Goal: Transaction & Acquisition: Purchase product/service

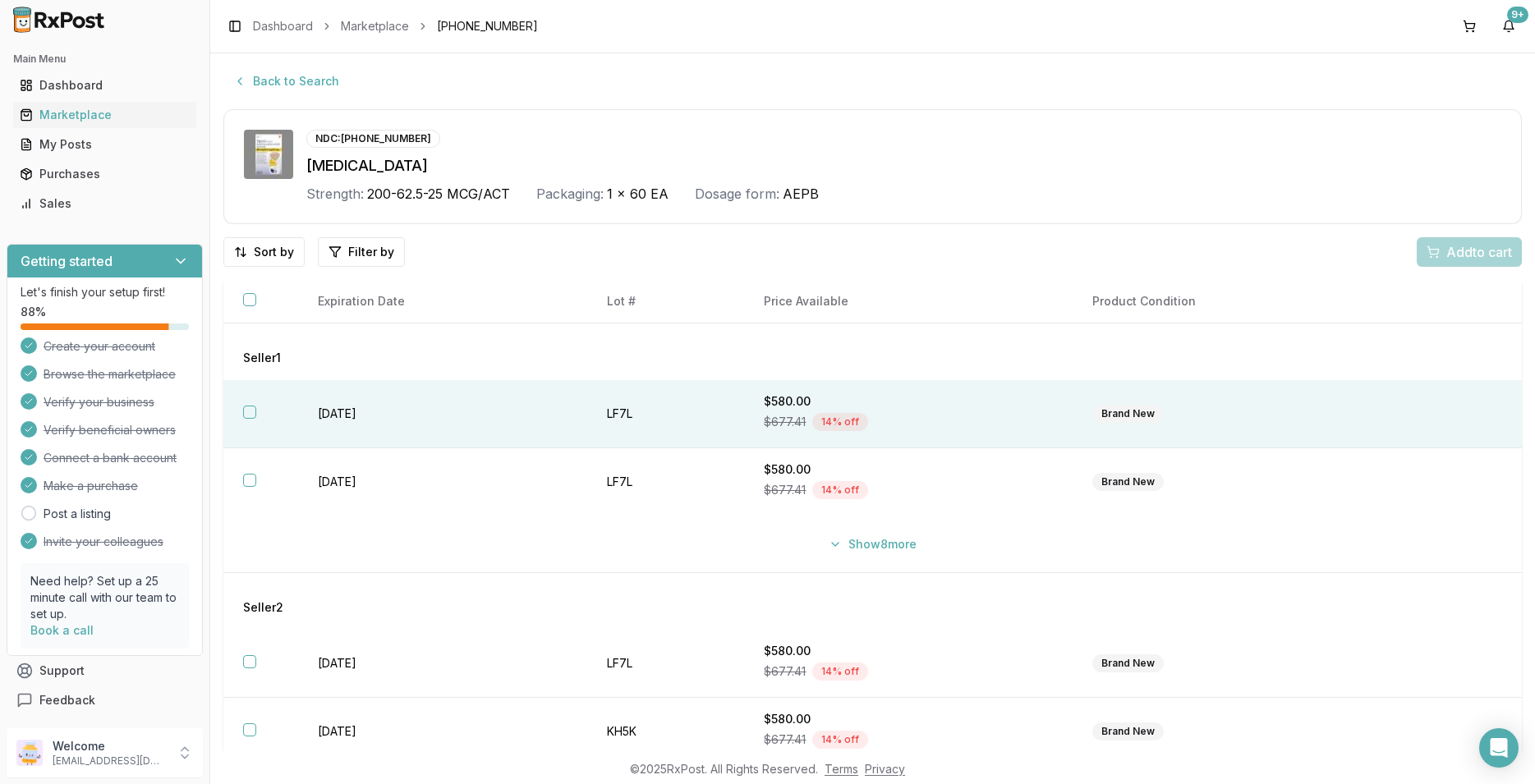
click at [249, 409] on button "button" at bounding box center [249, 412] width 13 height 13
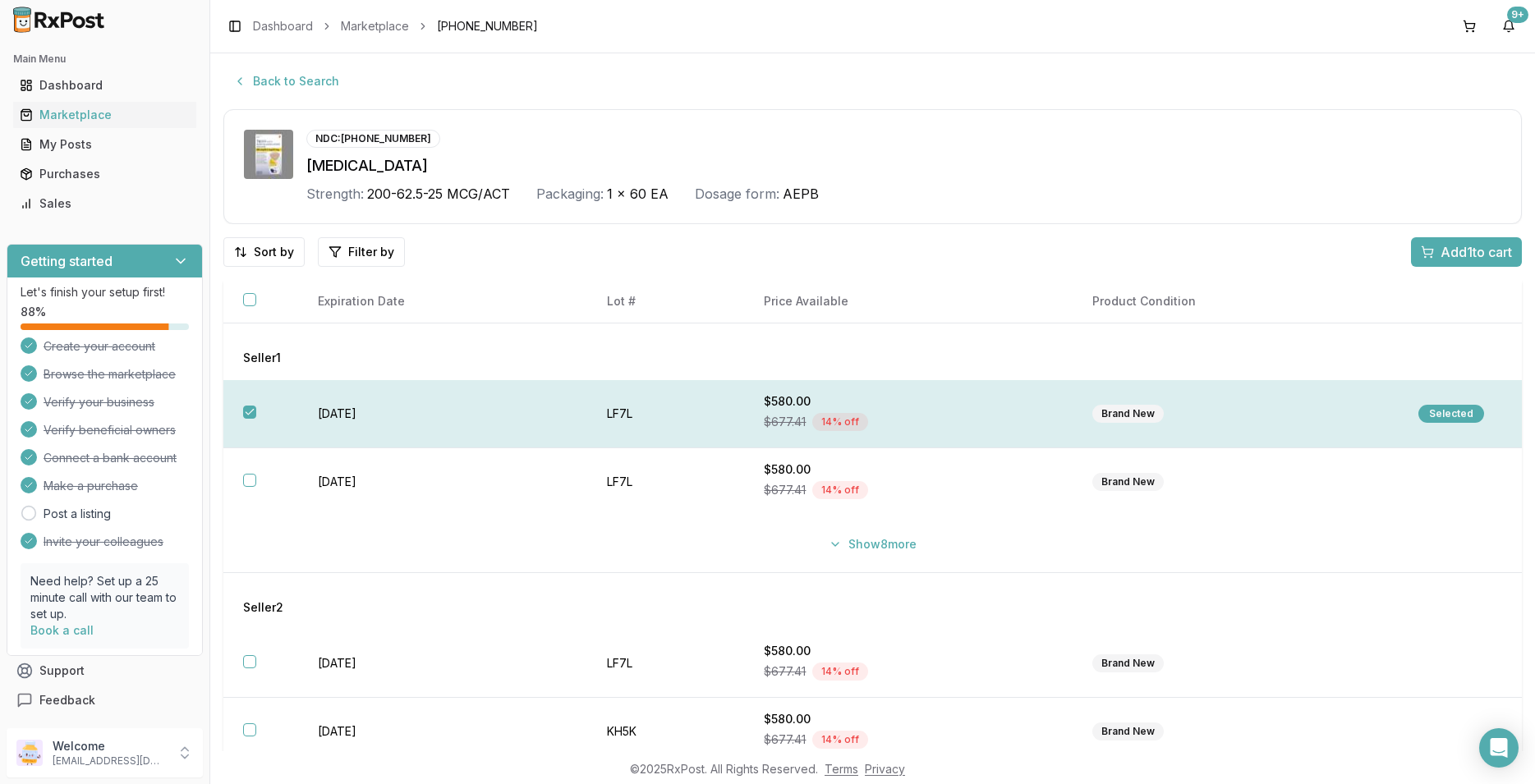
click at [1418, 410] on div "Selected" at bounding box center [1450, 413] width 65 height 18
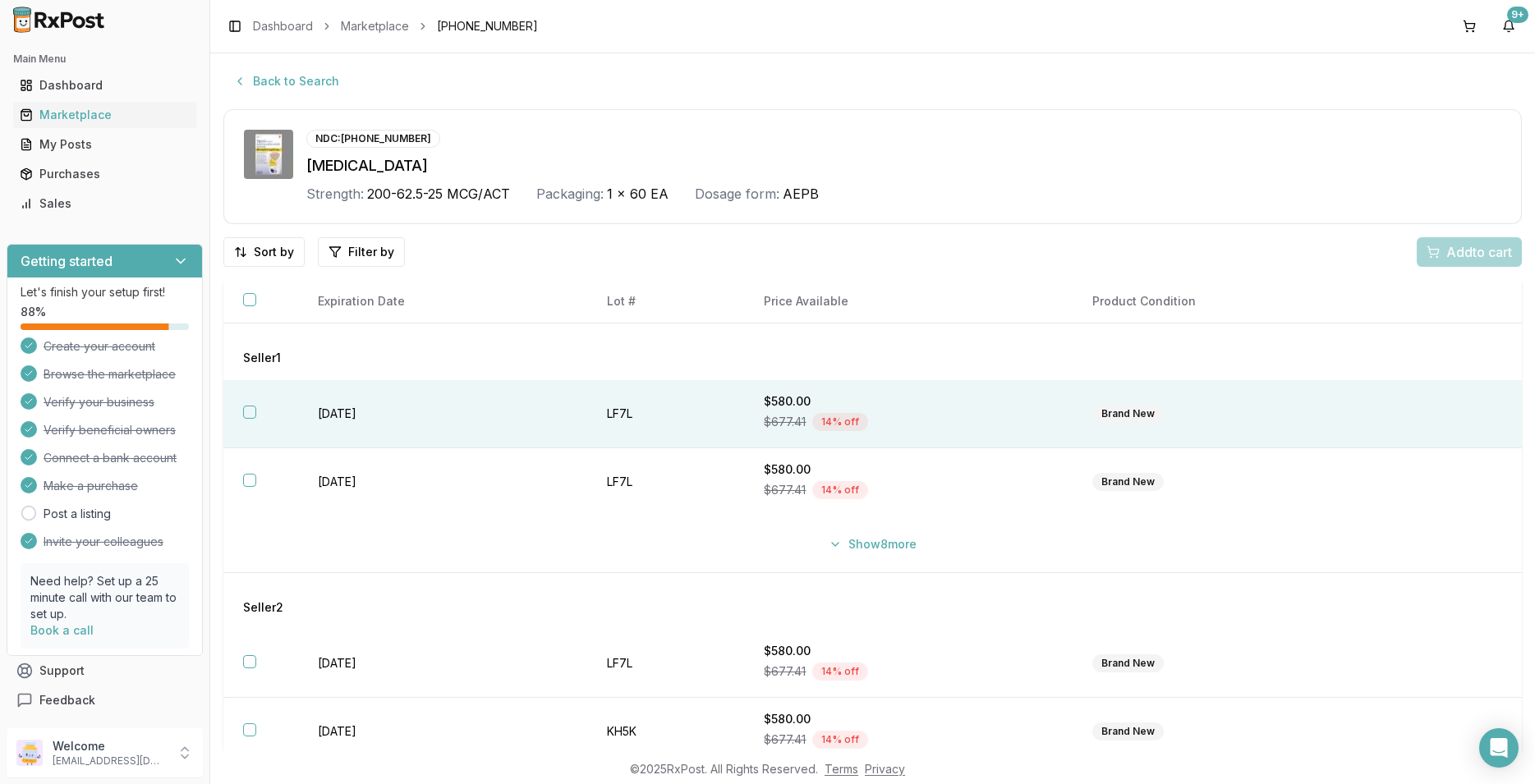
click at [247, 408] on button "button" at bounding box center [249, 412] width 13 height 13
click at [1479, 243] on span "Add 1 to cart" at bounding box center [1476, 253] width 72 height 20
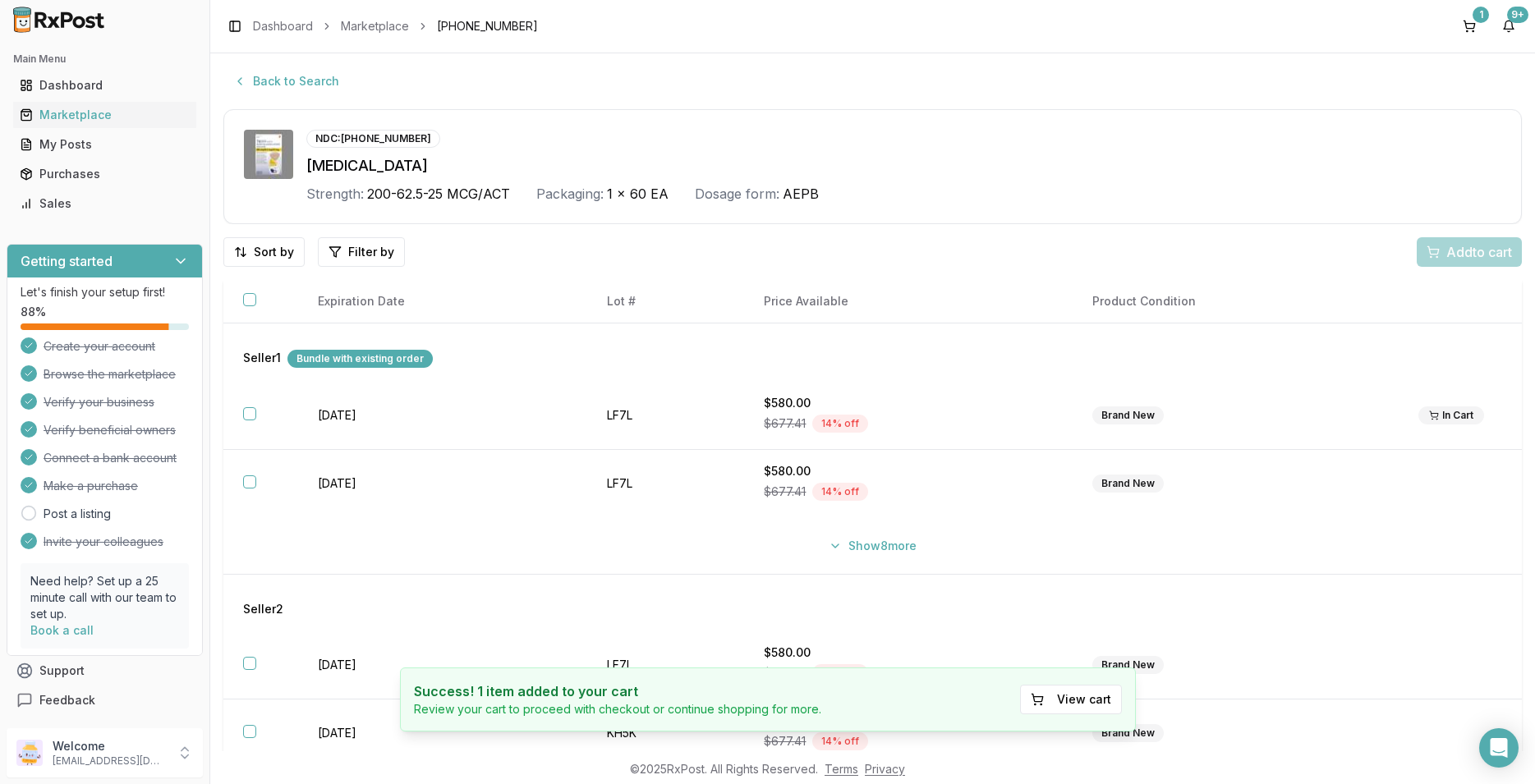
click at [806, 694] on h4 "Success! 1 item added to your cart" at bounding box center [617, 691] width 407 height 20
click at [1091, 695] on button "View cart" at bounding box center [1071, 700] width 102 height 30
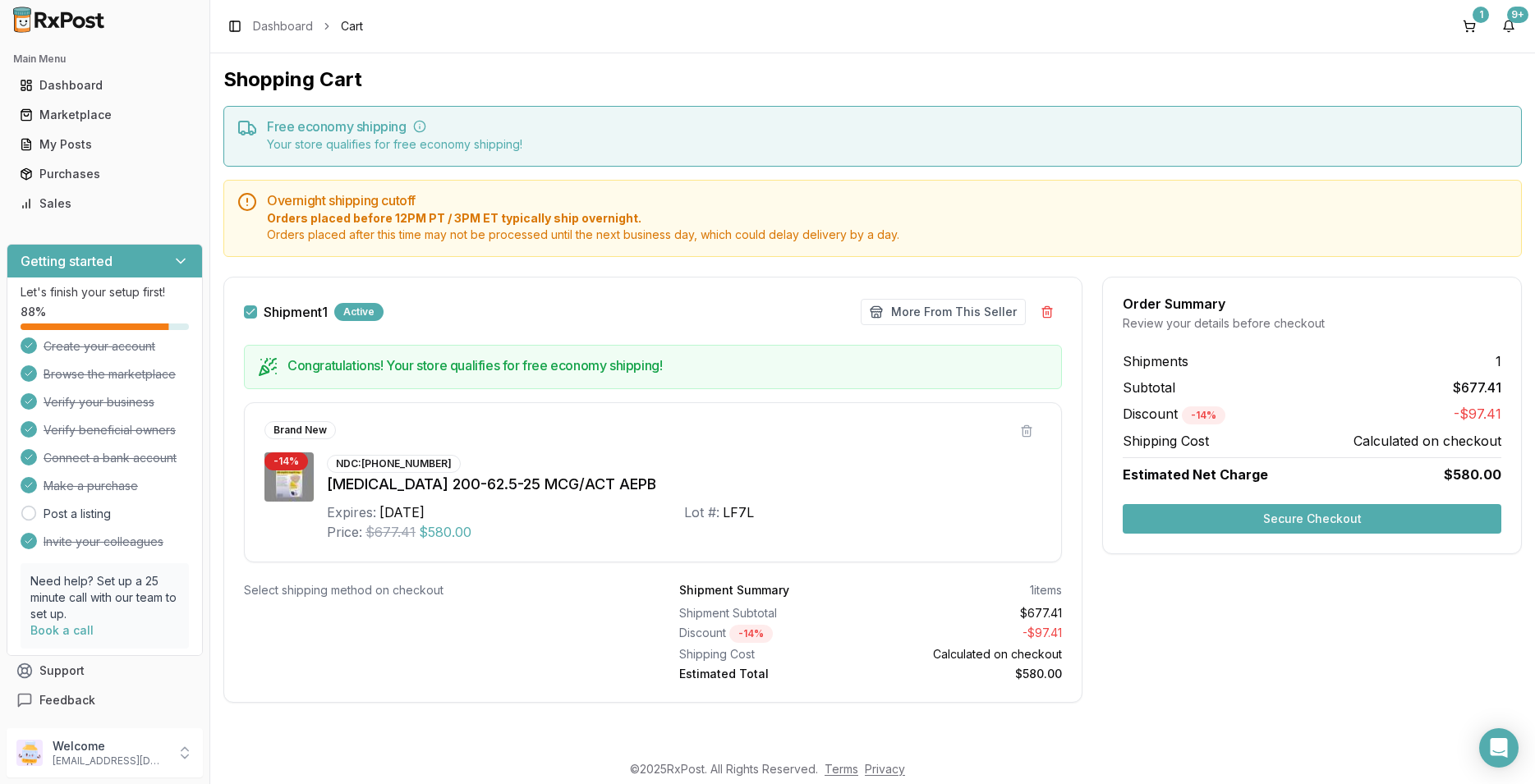
click at [1276, 508] on button "Secure Checkout" at bounding box center [1311, 519] width 379 height 30
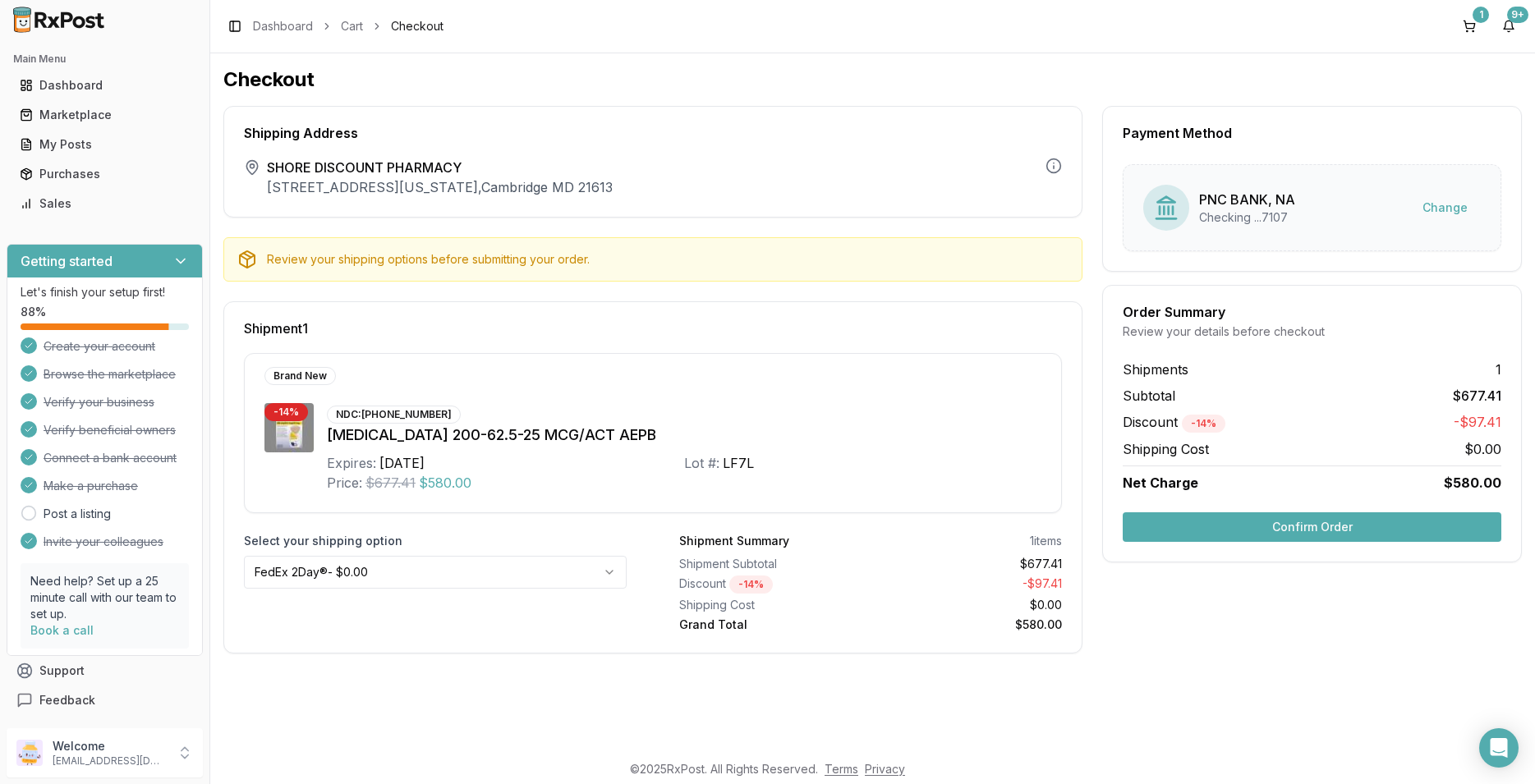
click at [608, 575] on html "Main Menu Dashboard Marketplace My Posts Purchases Sales Getting started Let's …" at bounding box center [767, 392] width 1535 height 784
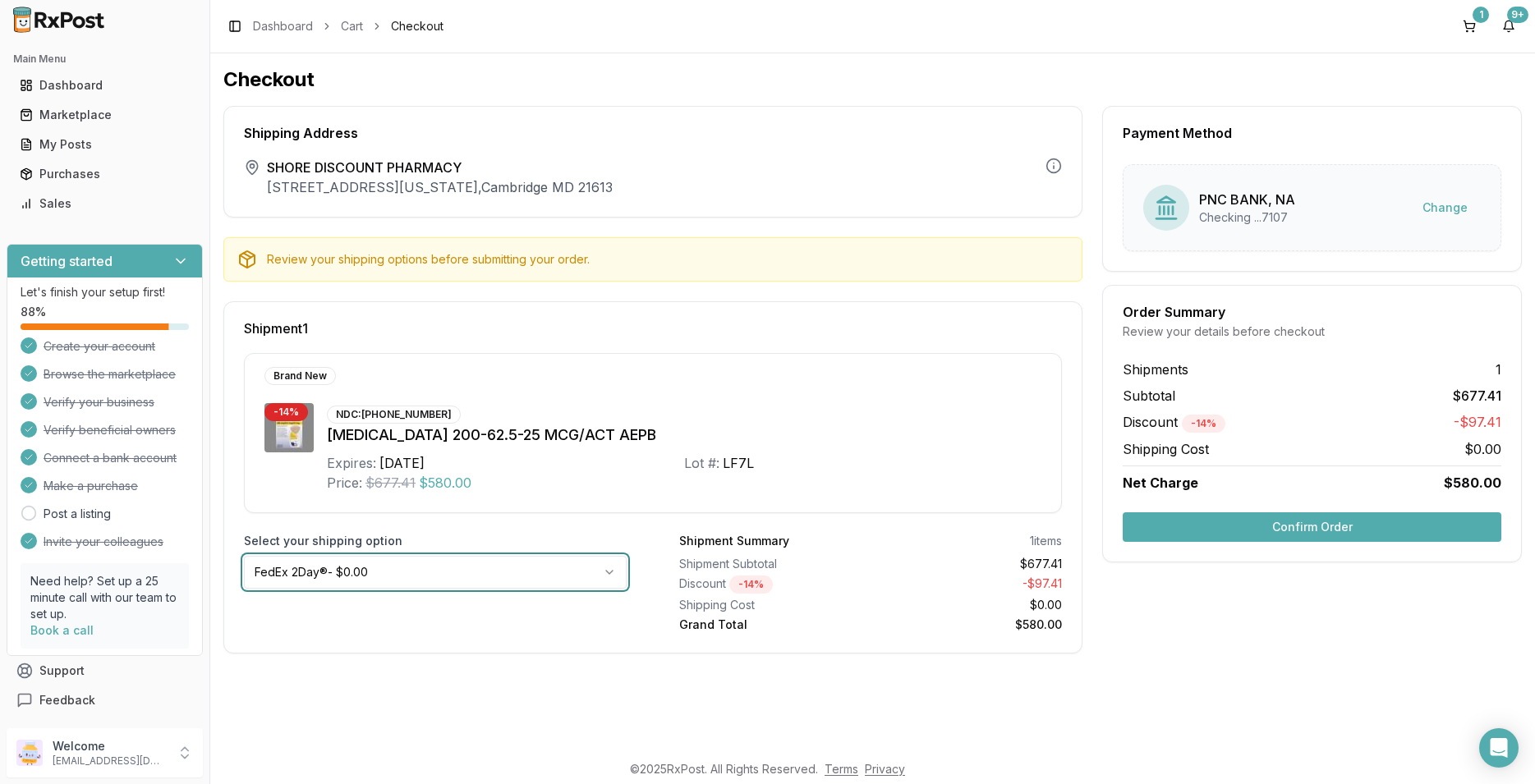
click at [652, 700] on html "Main Menu Dashboard Marketplace My Posts Purchases Sales Getting started Let's …" at bounding box center [767, 392] width 1535 height 784
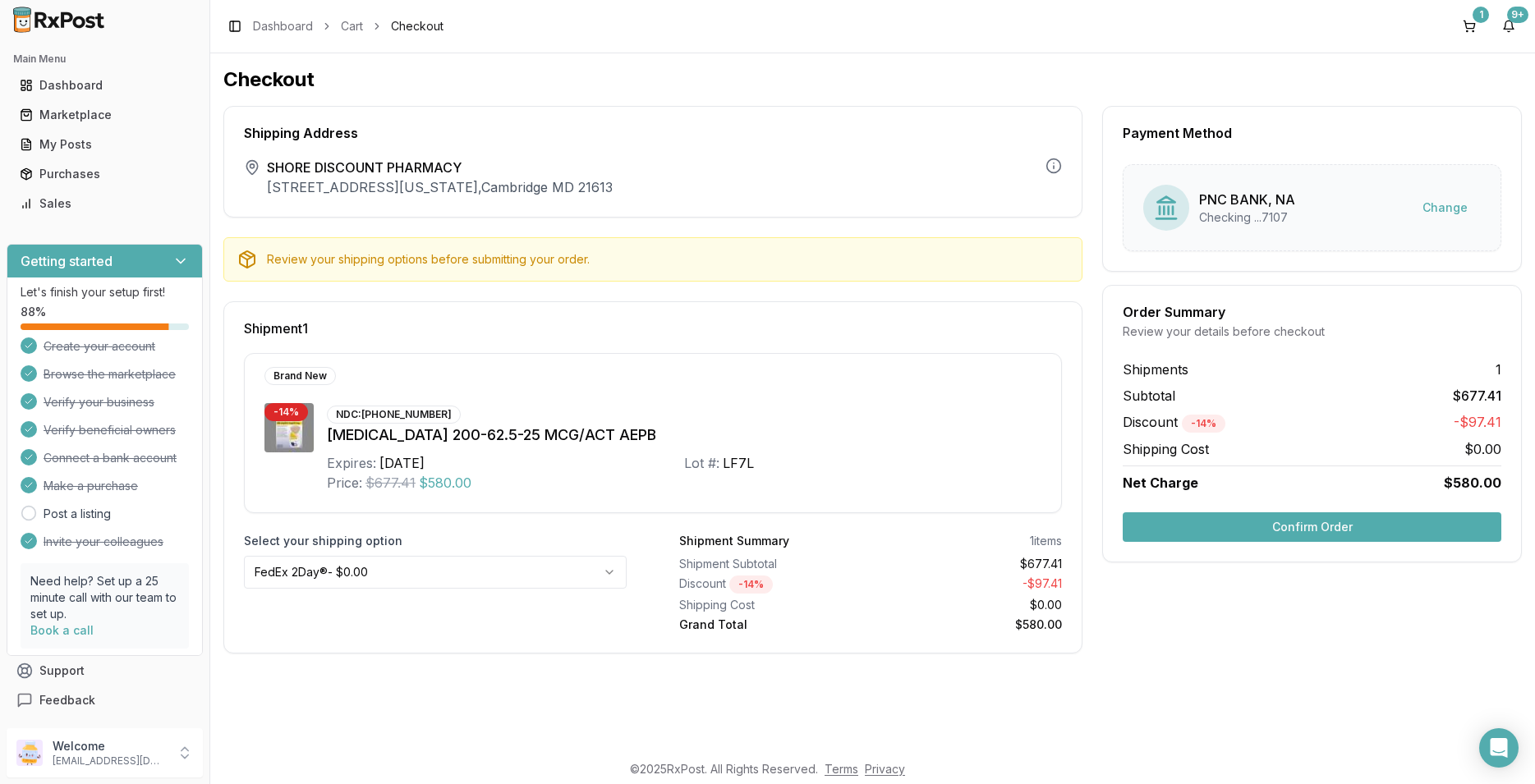
click at [1224, 523] on button "Confirm Order" at bounding box center [1311, 527] width 379 height 30
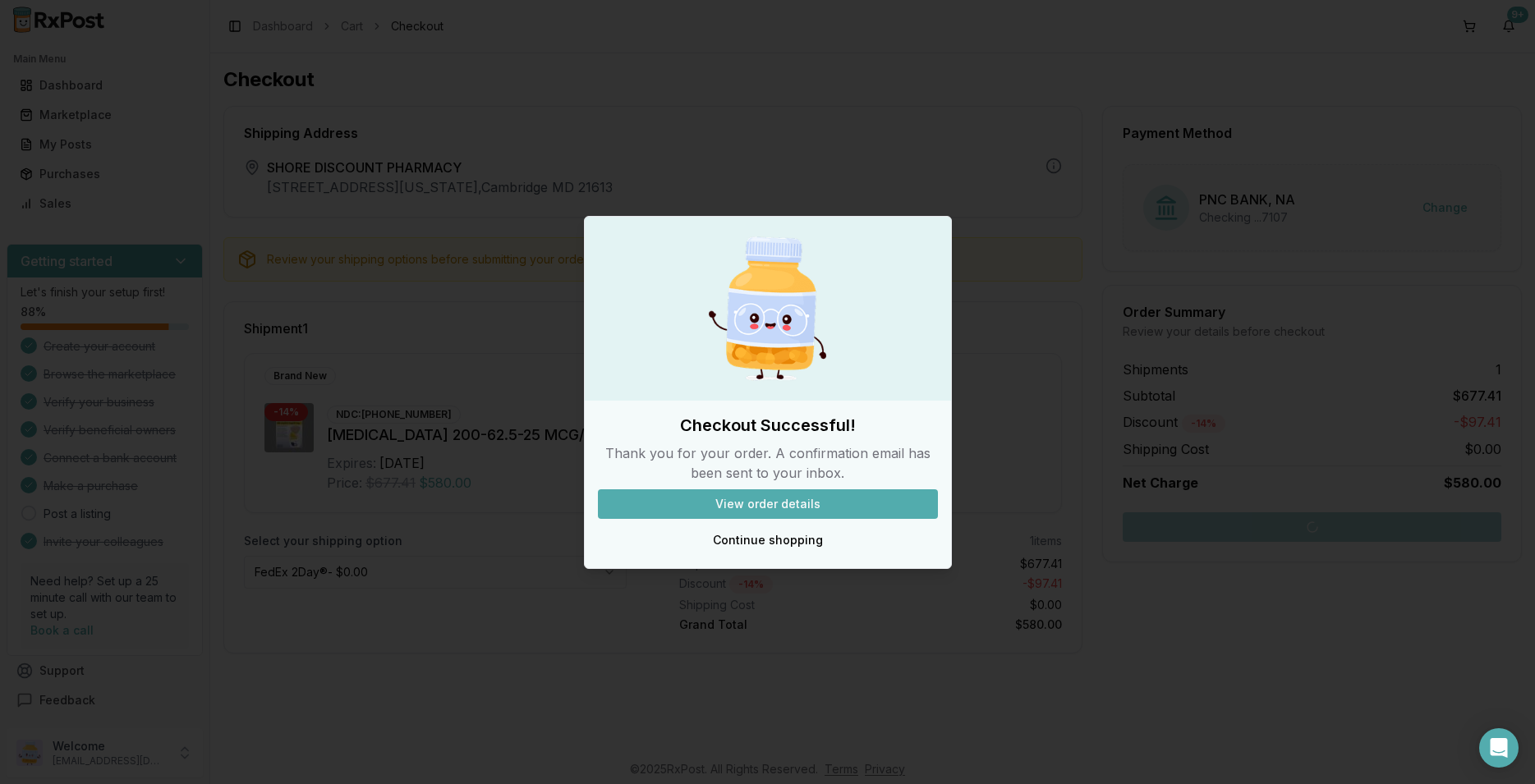
click at [841, 498] on button "View order details" at bounding box center [768, 504] width 340 height 30
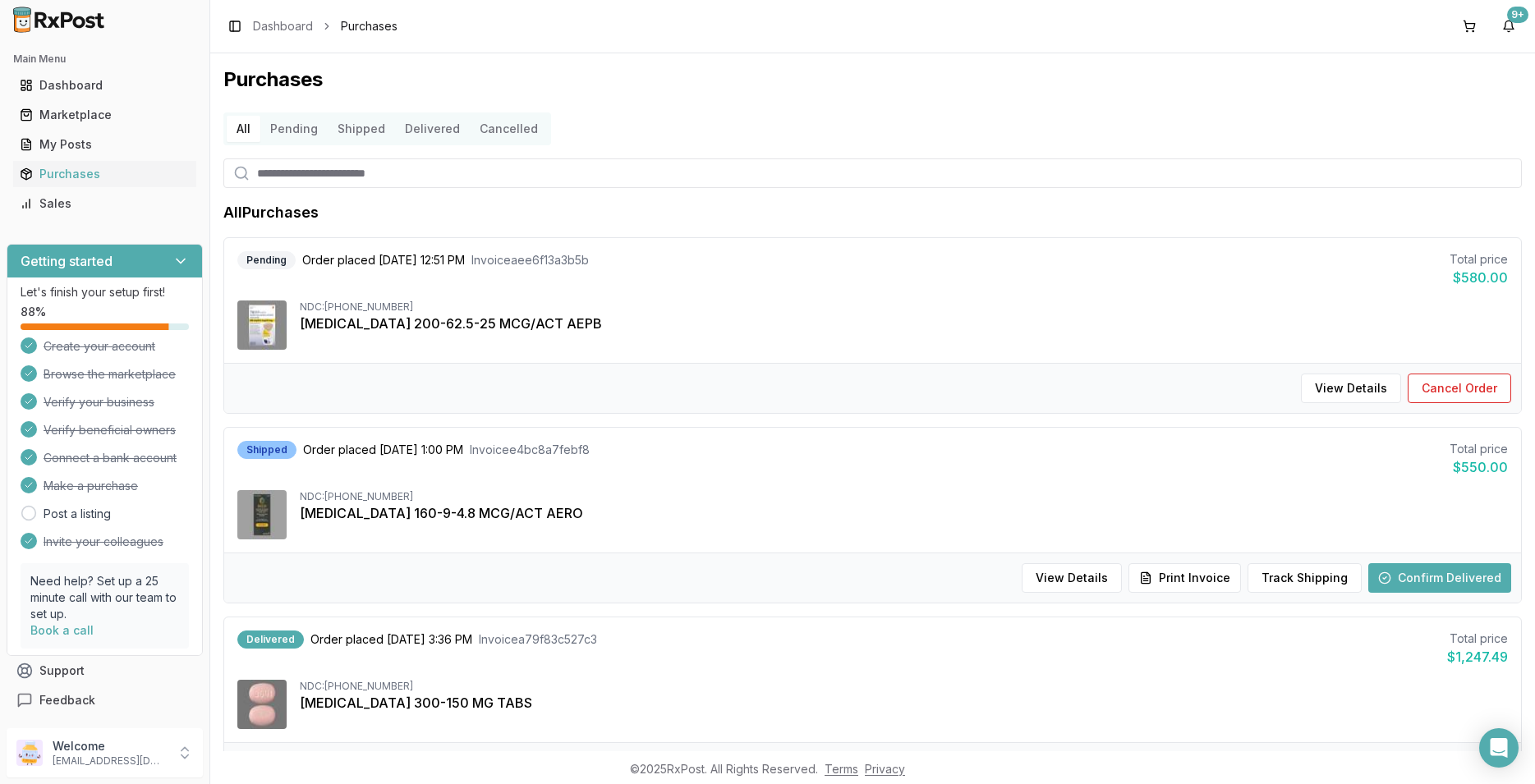
click at [312, 173] on input "search" at bounding box center [872, 173] width 1299 height 30
type input "****"
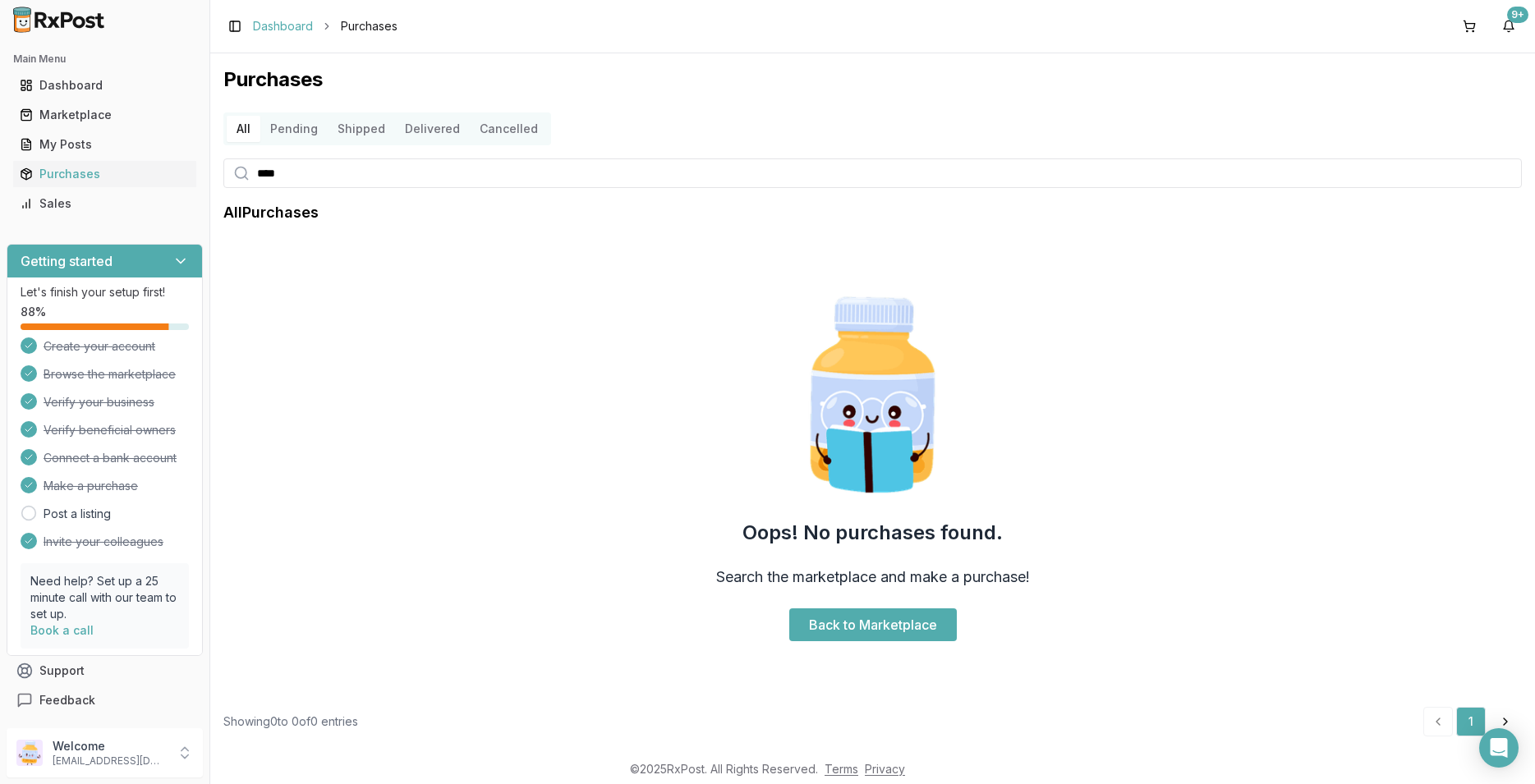
click at [264, 25] on link "Dashboard" at bounding box center [283, 26] width 60 height 16
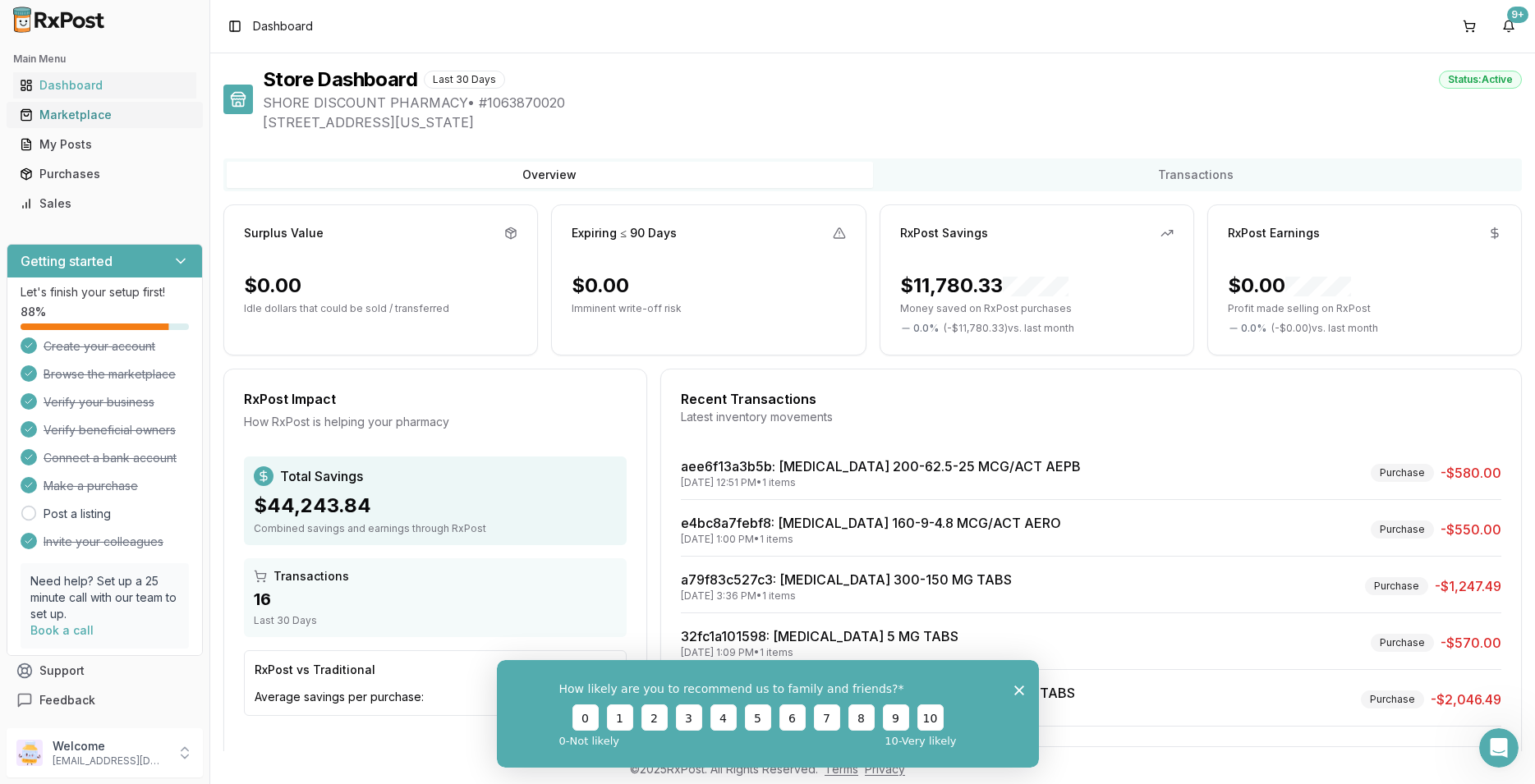
click at [85, 116] on div "Marketplace" at bounding box center [105, 114] width 170 height 16
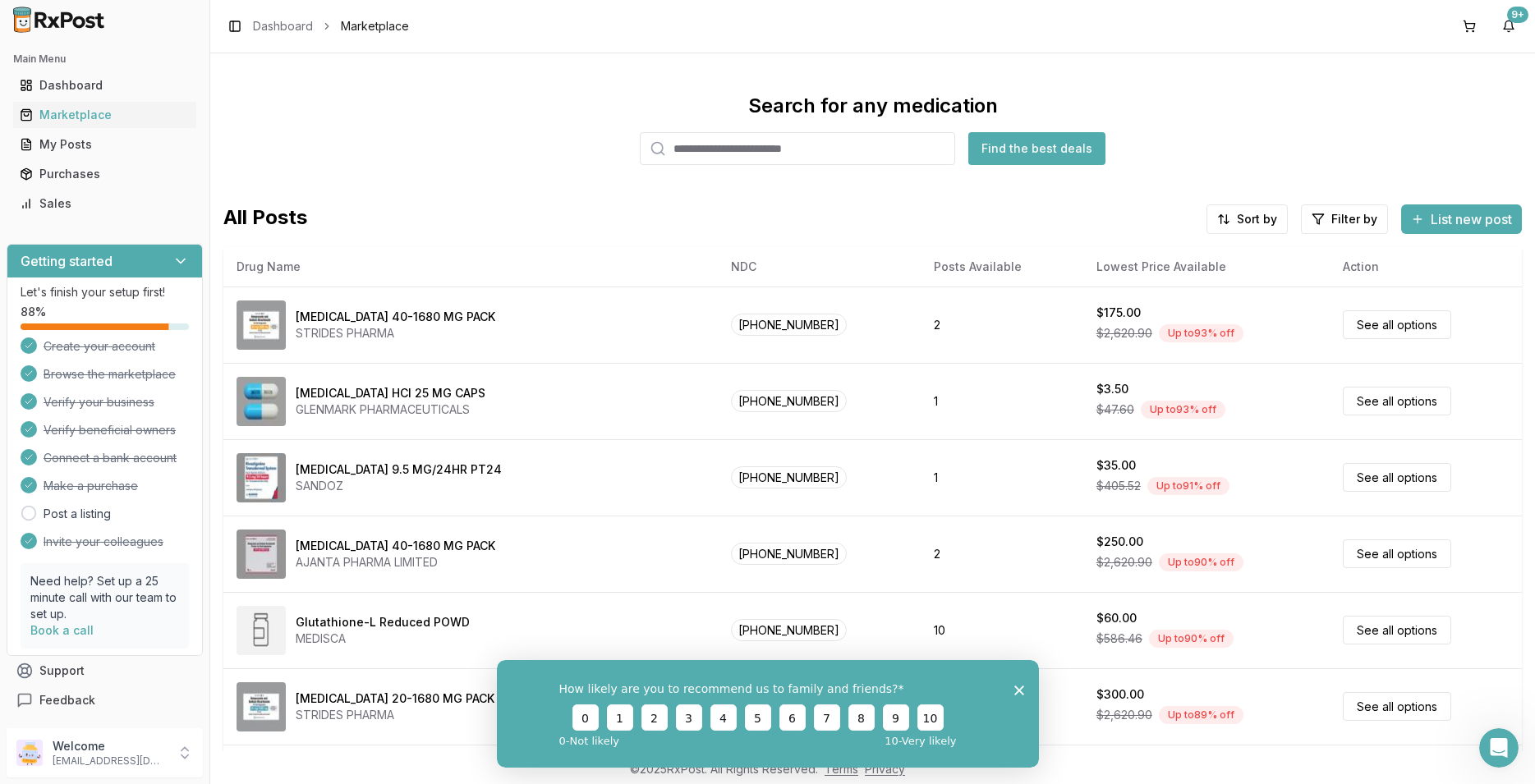
click at [710, 146] on input "search" at bounding box center [797, 148] width 315 height 33
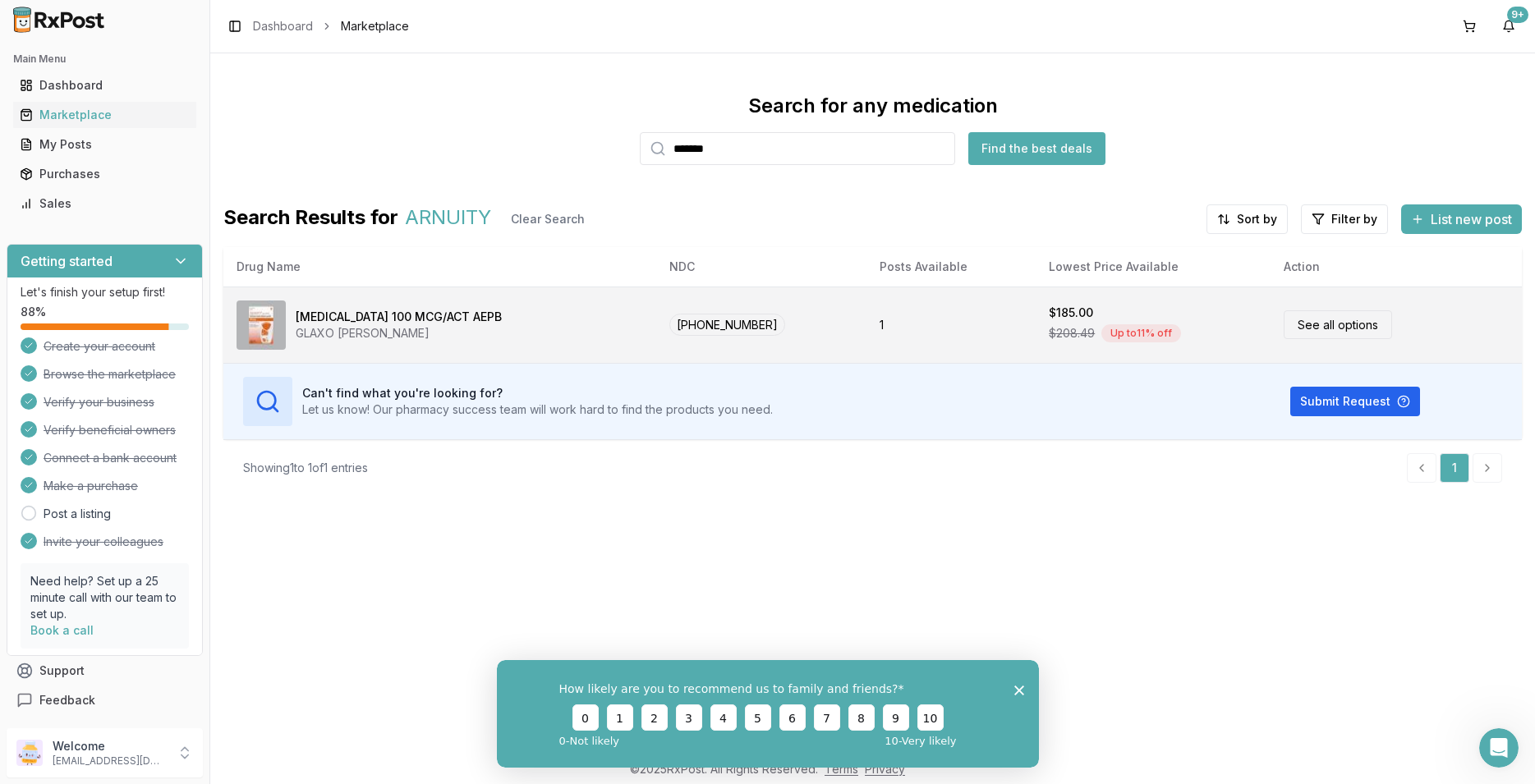
type input "*******"
click at [1308, 323] on link "See all options" at bounding box center [1337, 325] width 108 height 29
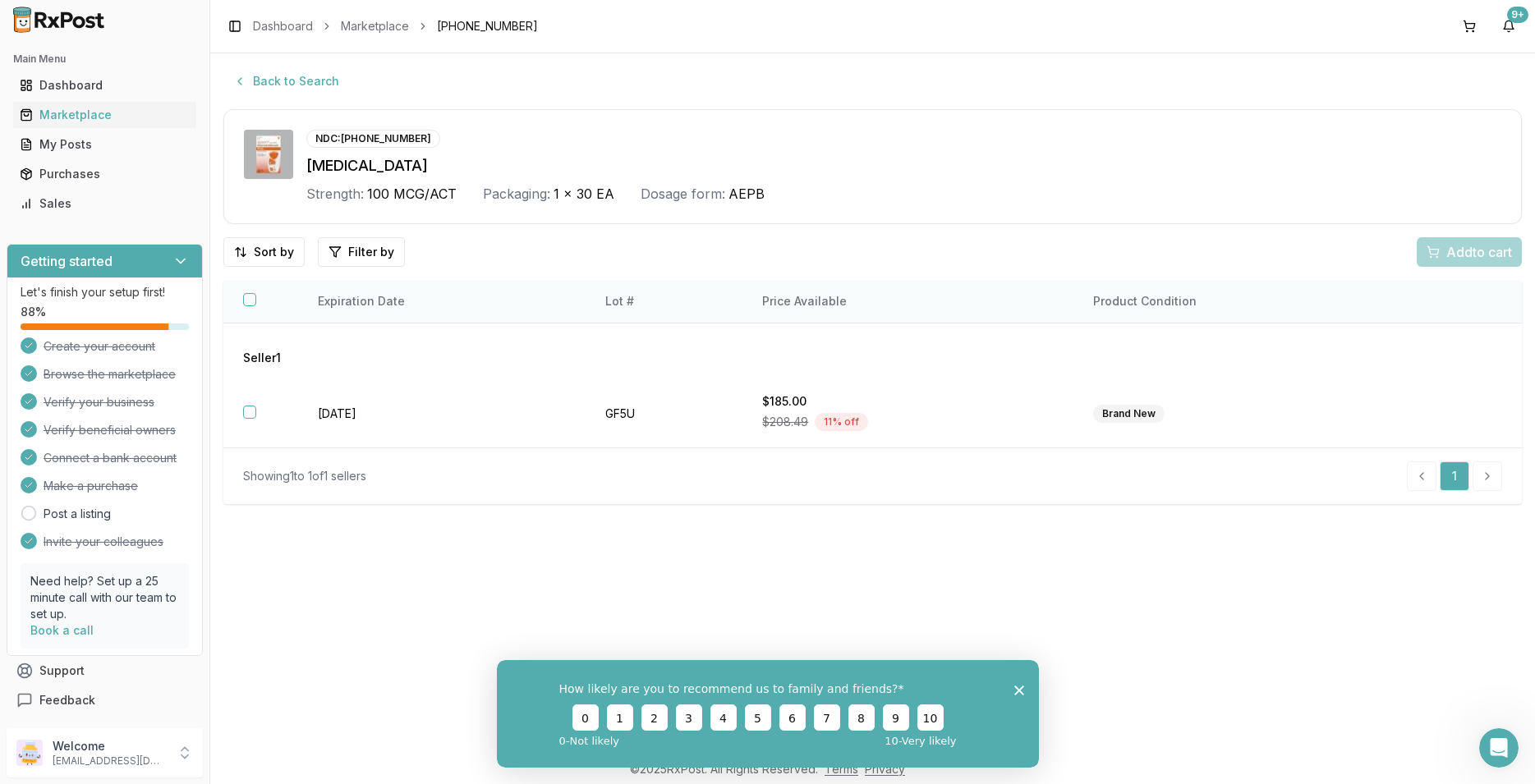
click at [244, 296] on button "button" at bounding box center [249, 300] width 13 height 13
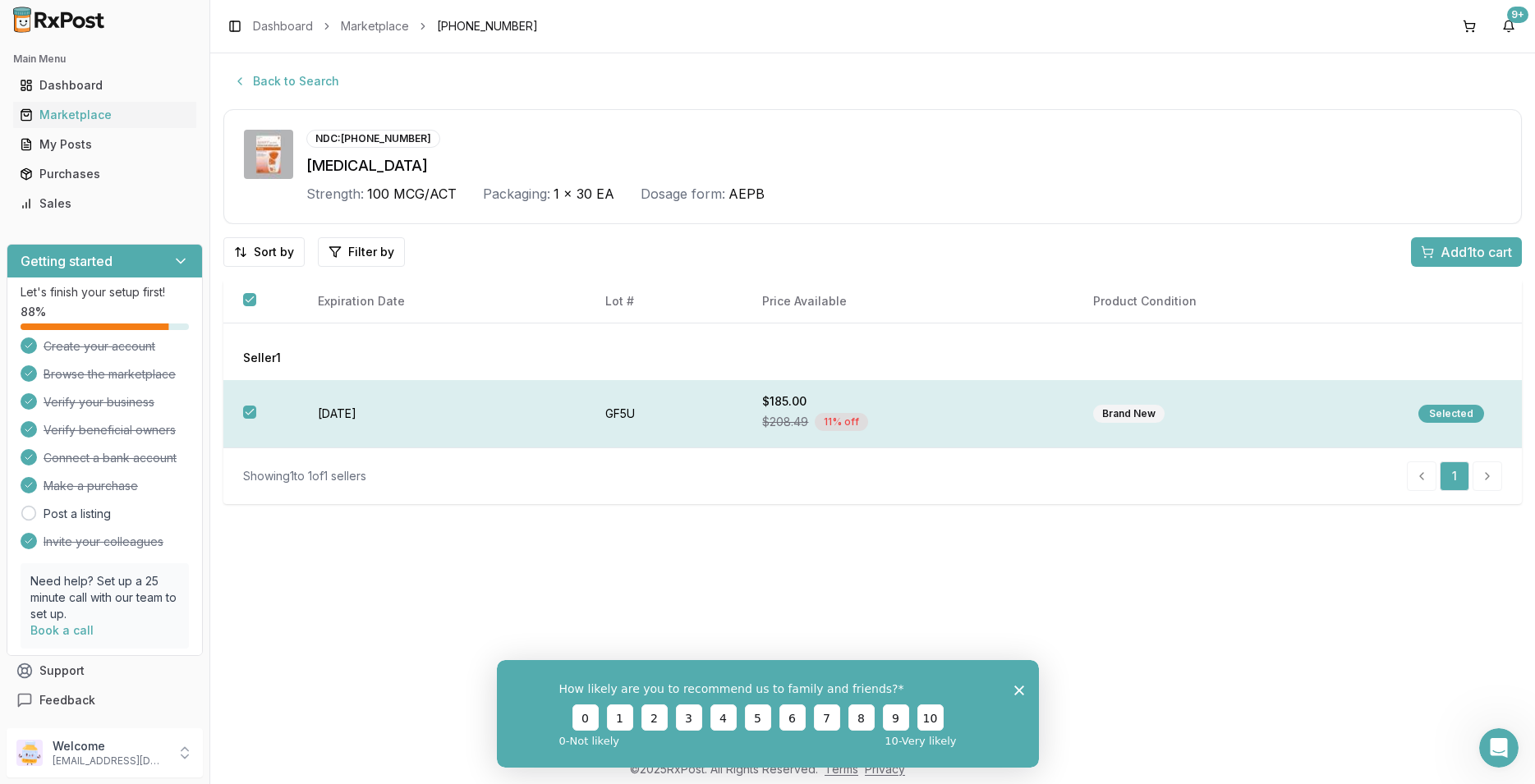
click at [1451, 414] on div "Selected" at bounding box center [1450, 413] width 65 height 18
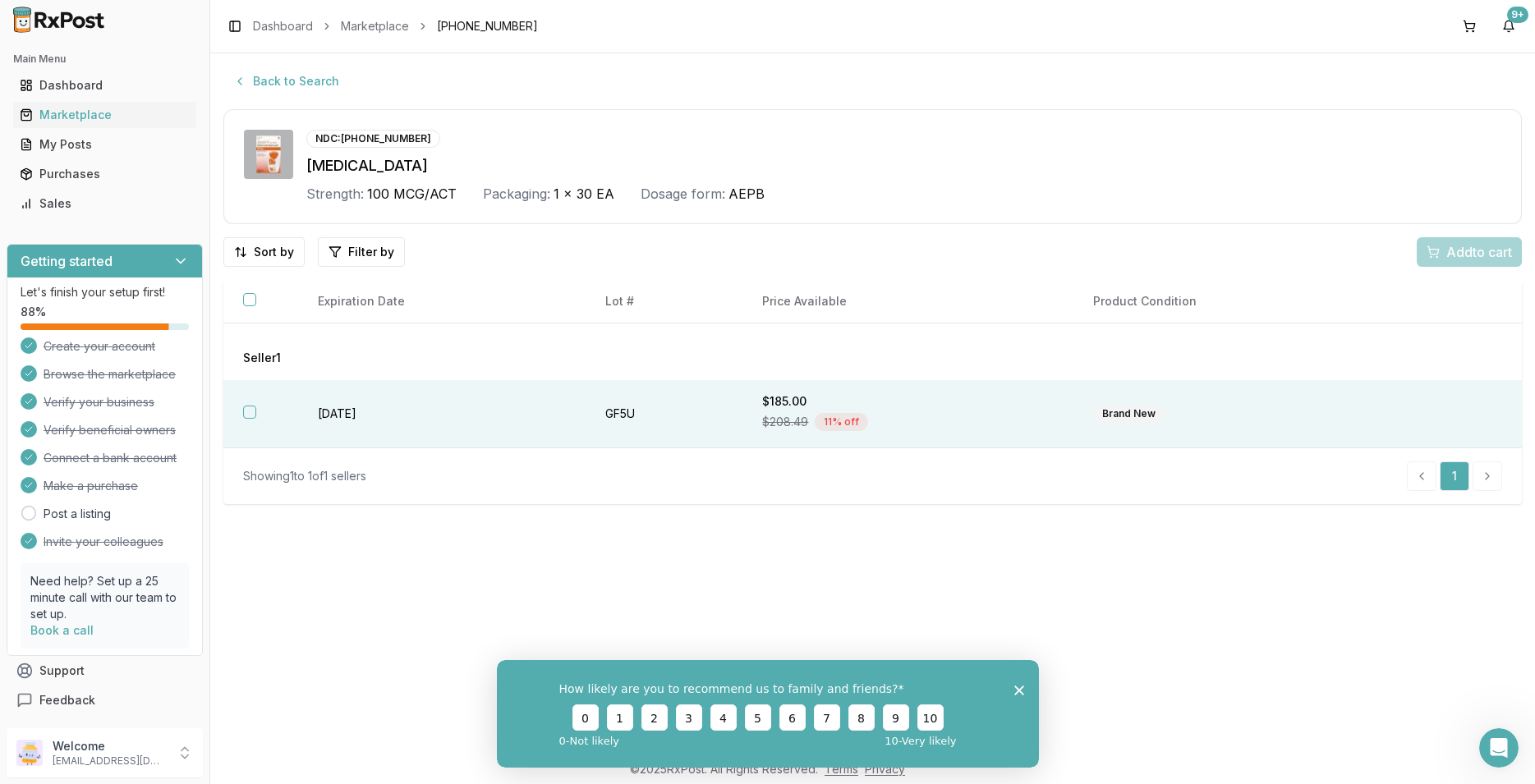
click at [1017, 689] on polygon "Close survey" at bounding box center [1018, 690] width 10 height 10
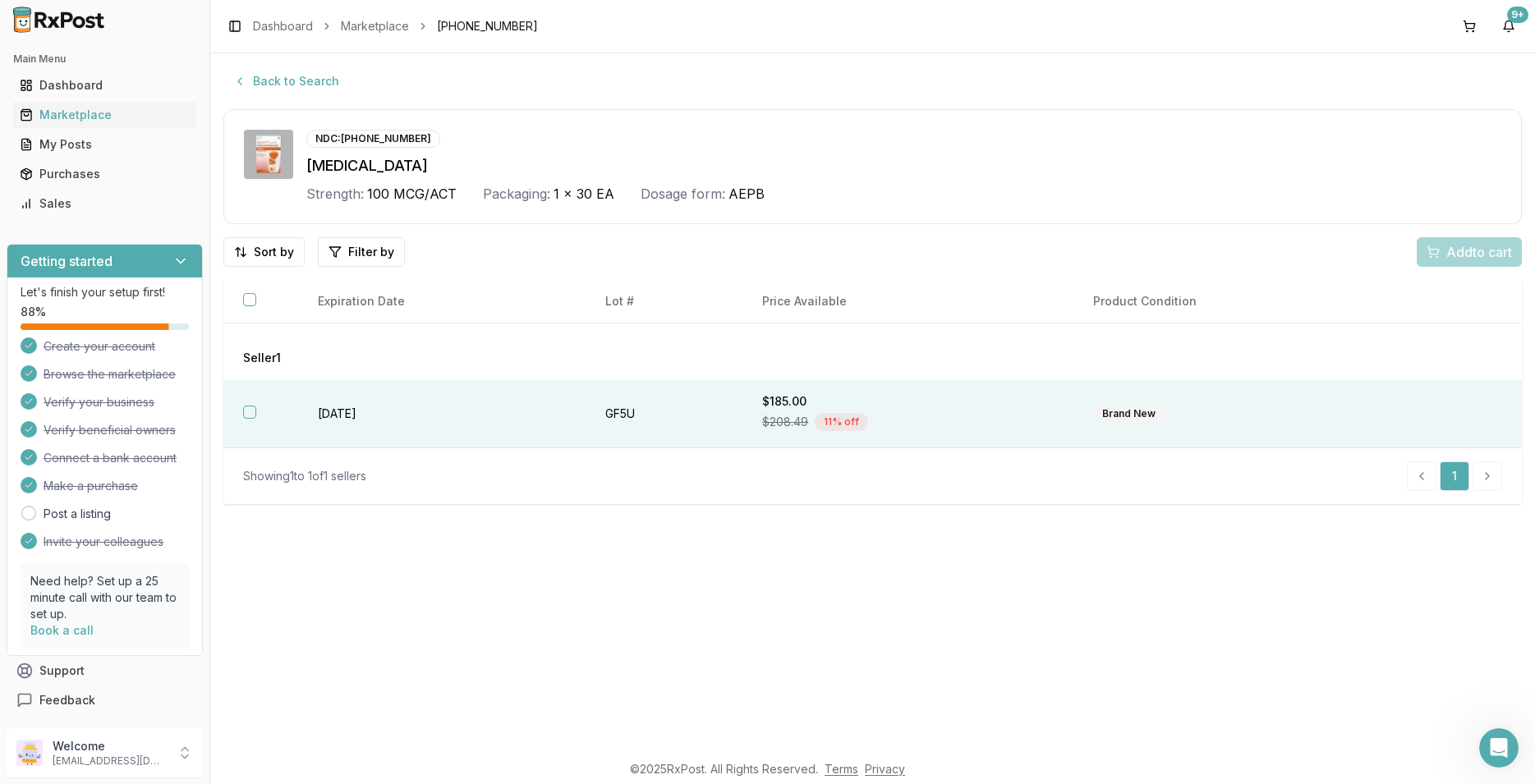
click at [250, 416] on button "button" at bounding box center [249, 412] width 13 height 13
click at [1497, 252] on span "Add 1 to cart" at bounding box center [1476, 253] width 72 height 20
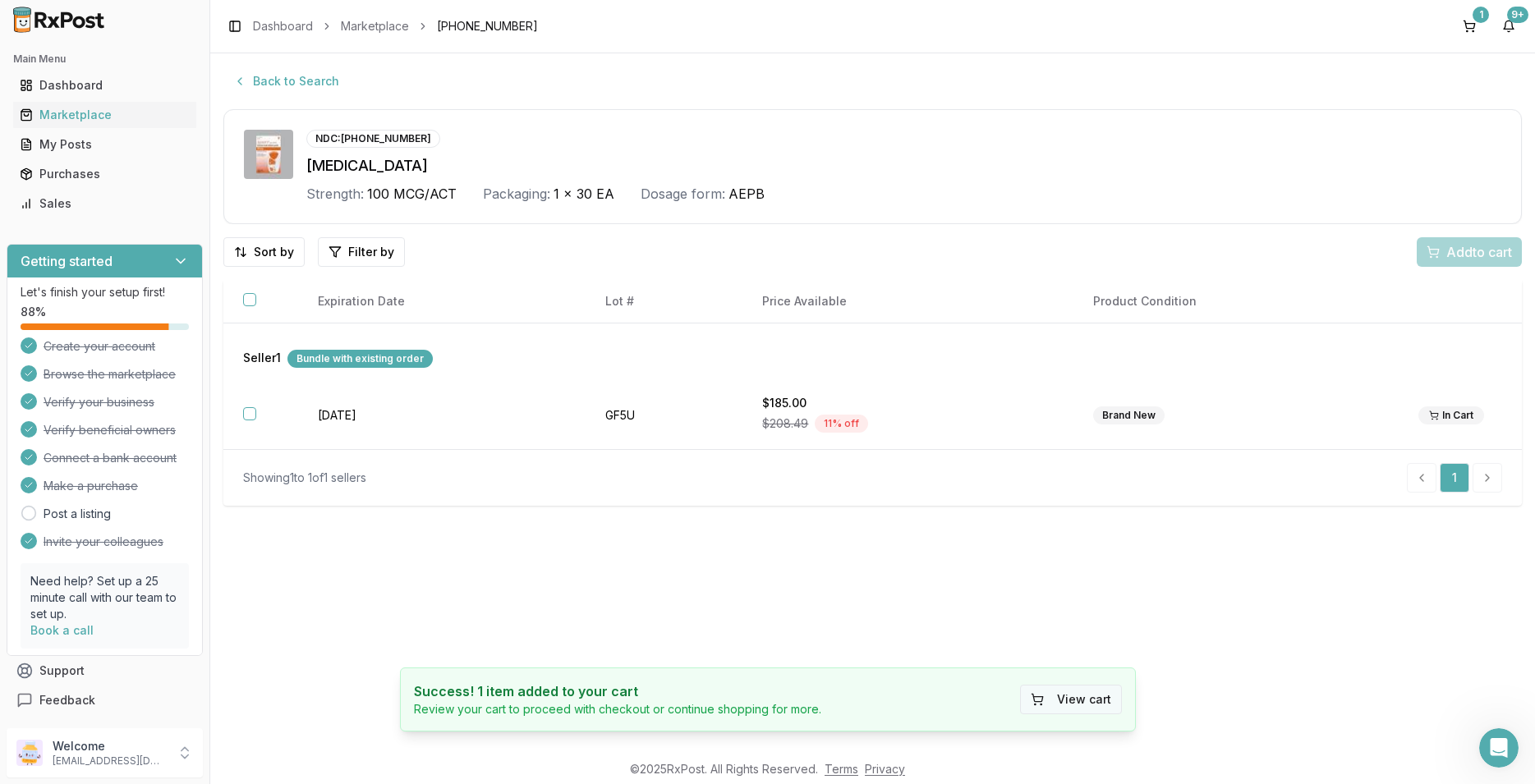
click at [1074, 694] on button "View cart" at bounding box center [1071, 700] width 102 height 30
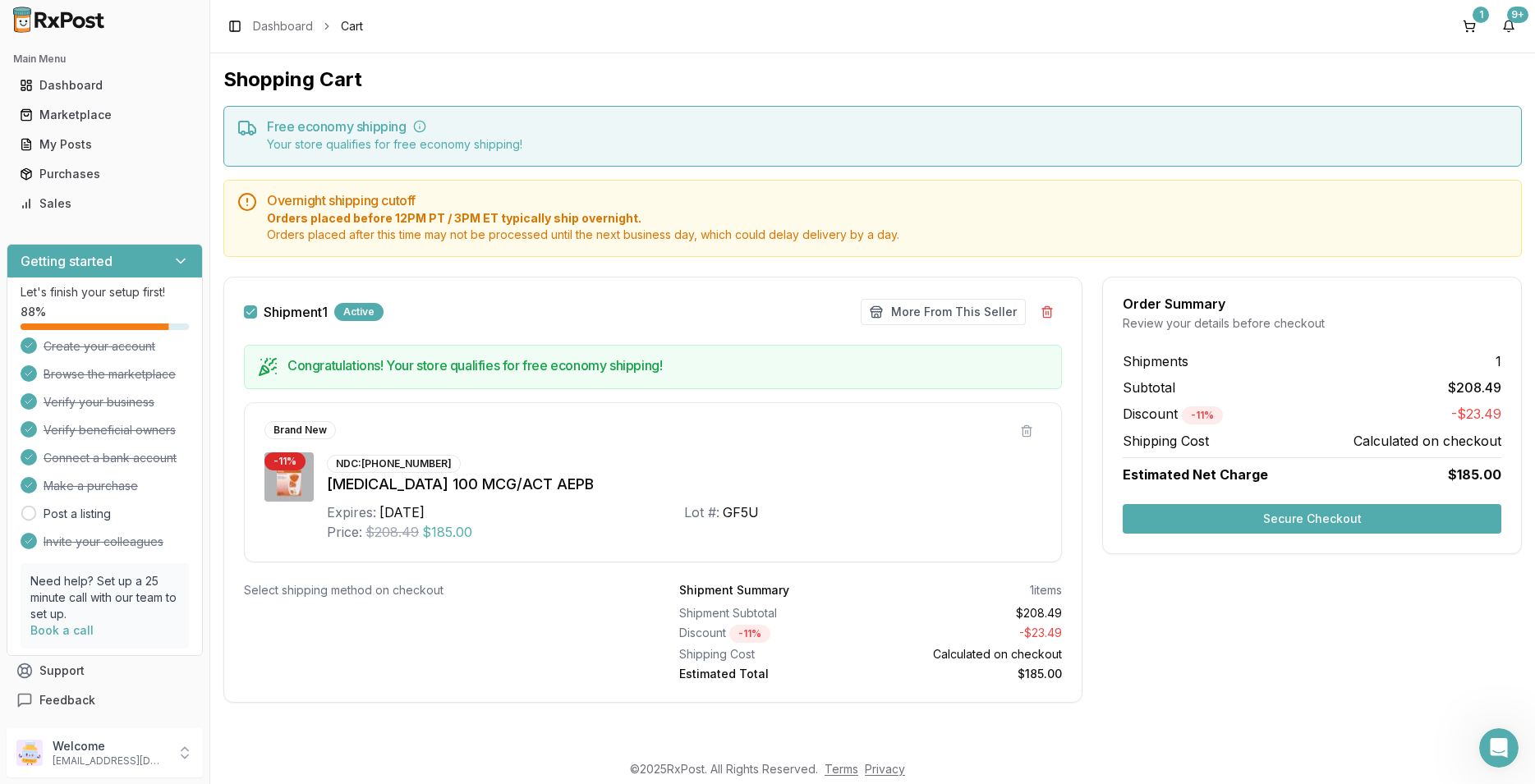
click at [1219, 519] on button "Secure Checkout" at bounding box center [1311, 519] width 379 height 30
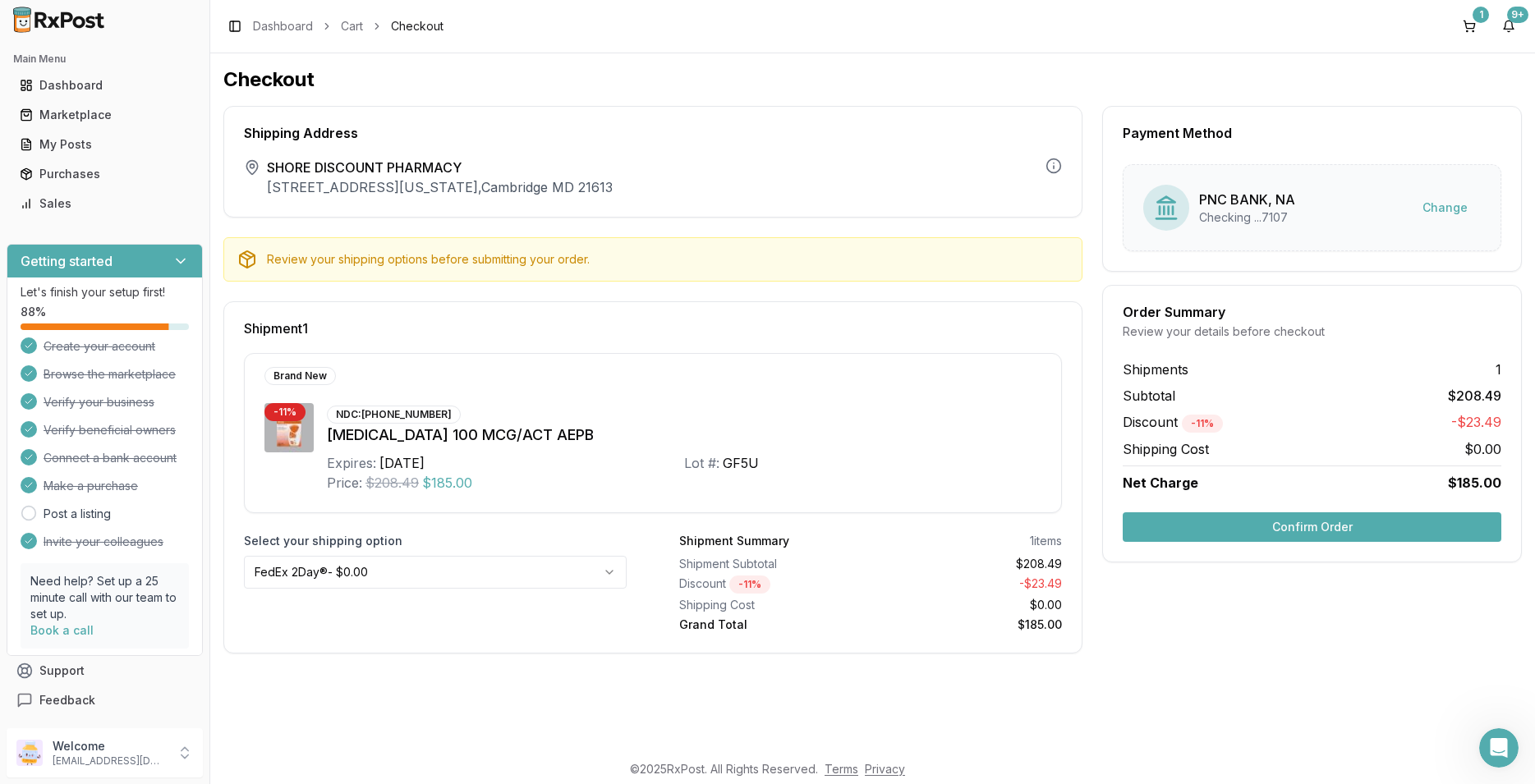
click at [1244, 528] on button "Confirm Order" at bounding box center [1311, 527] width 379 height 30
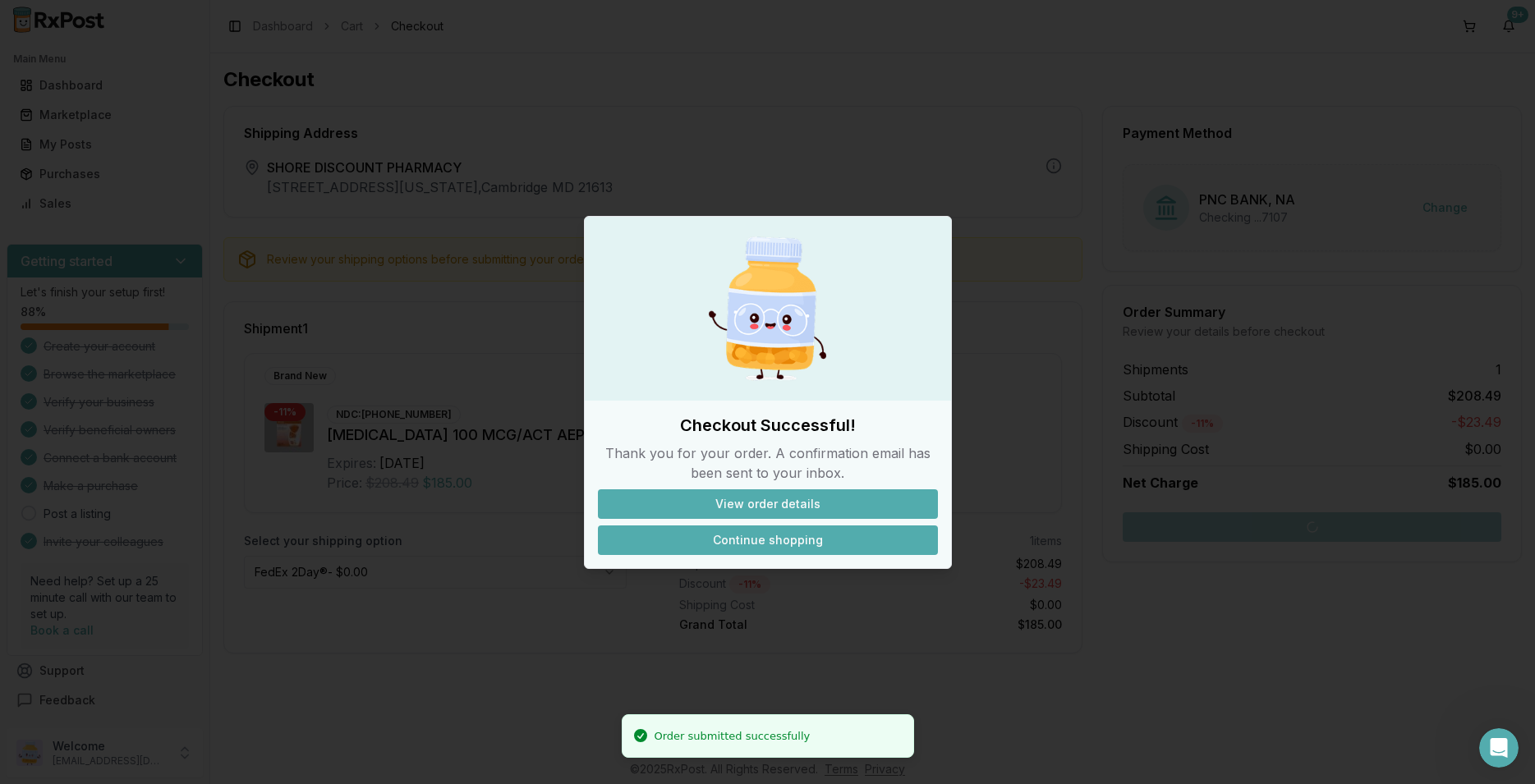
click at [780, 541] on button "Continue shopping" at bounding box center [768, 540] width 340 height 30
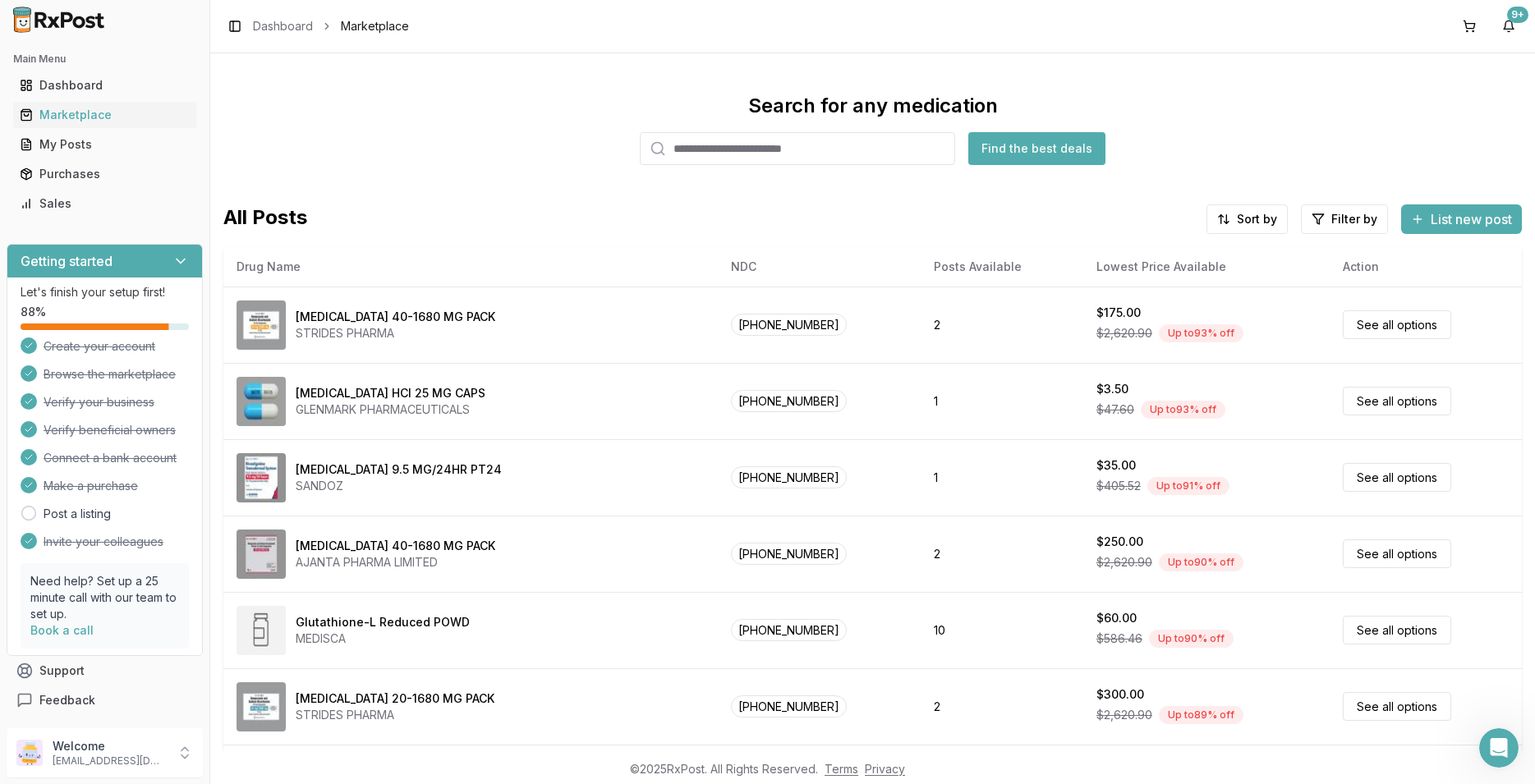
click at [675, 144] on input "search" at bounding box center [797, 148] width 315 height 33
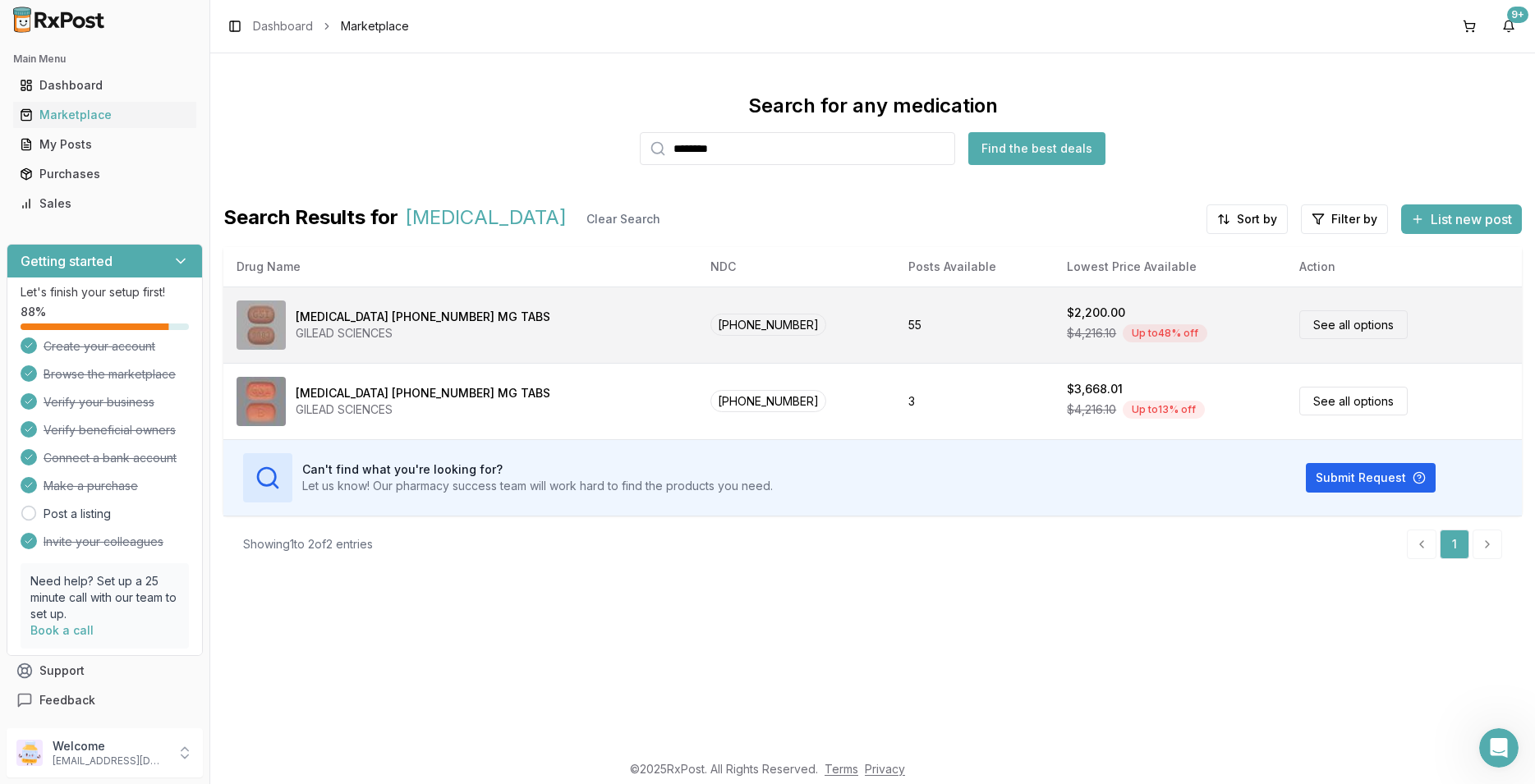
type input "********"
click at [1318, 327] on link "See all options" at bounding box center [1352, 325] width 108 height 29
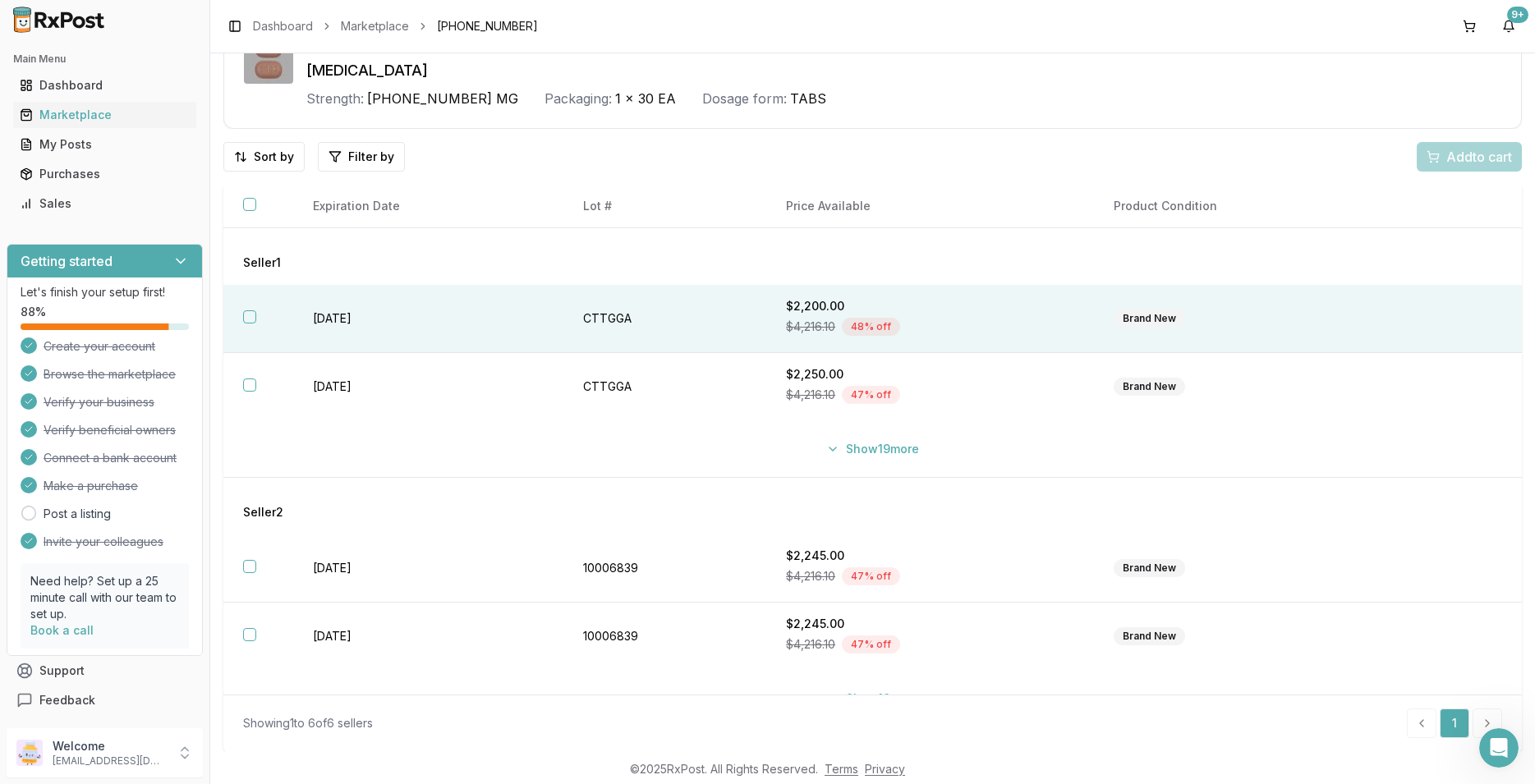
click at [247, 316] on button "button" at bounding box center [249, 317] width 13 height 13
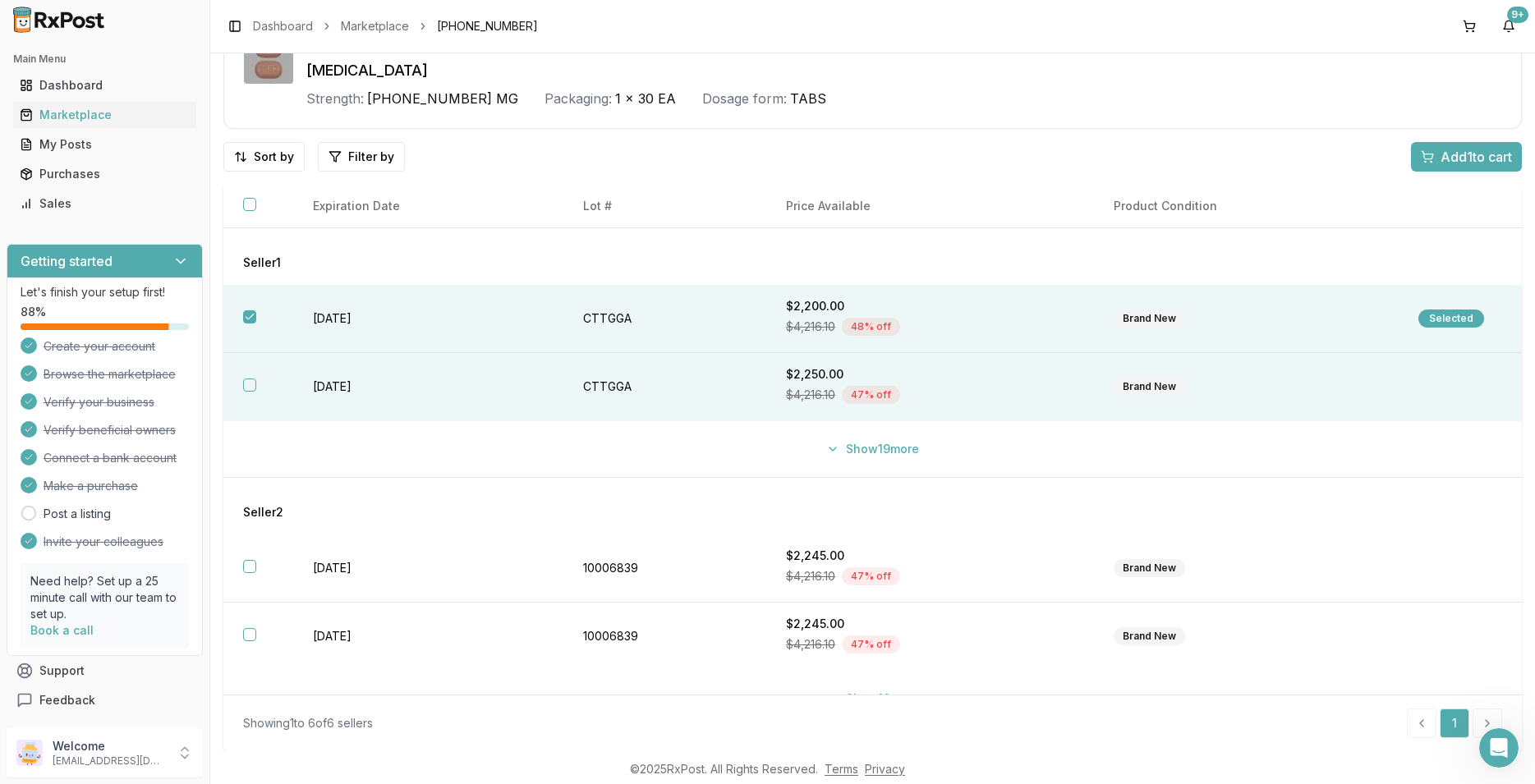
click at [245, 387] on button "button" at bounding box center [249, 385] width 13 height 13
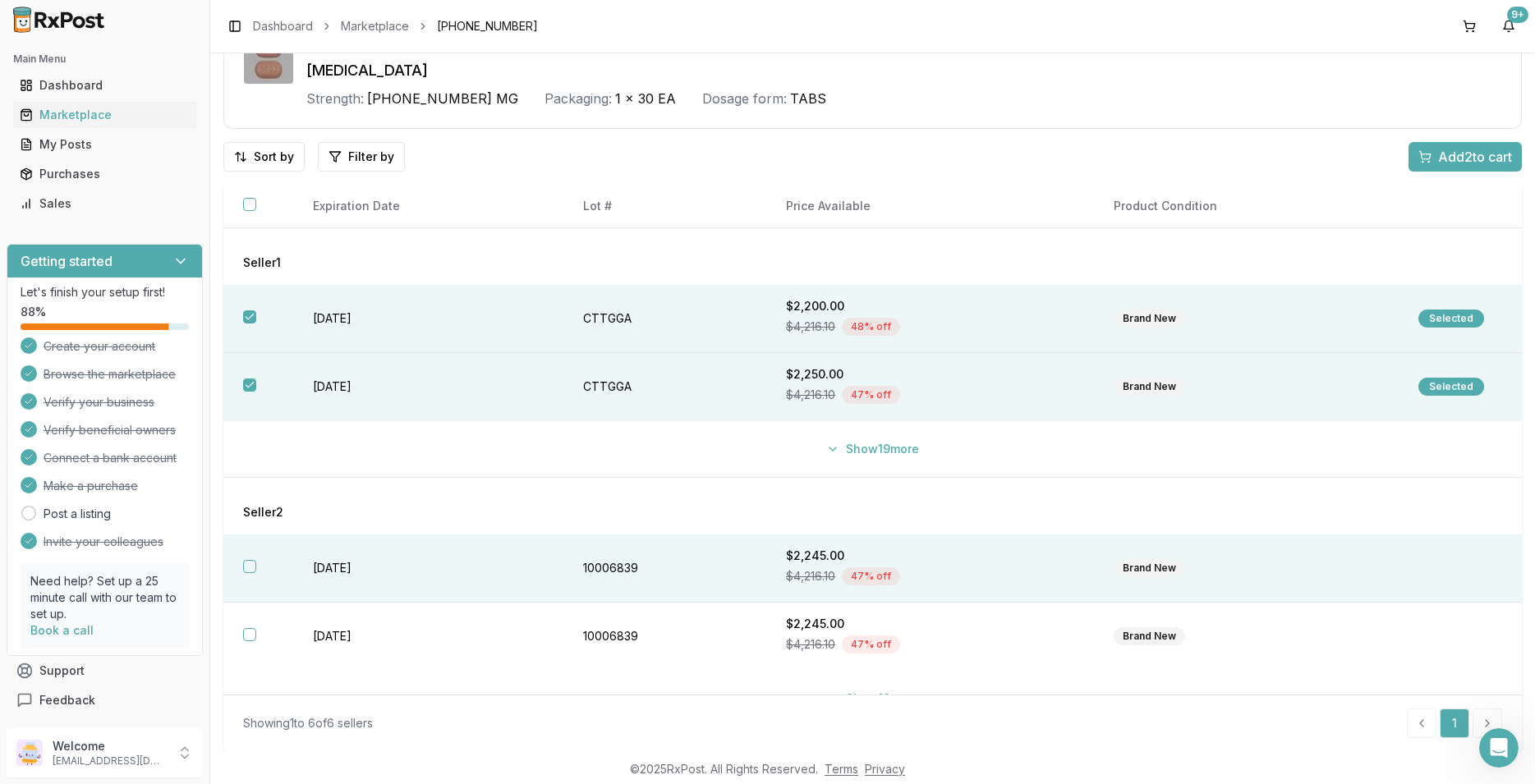
click at [247, 566] on button "button" at bounding box center [249, 566] width 13 height 13
click at [1461, 158] on span "Add 3 to cart" at bounding box center [1474, 157] width 74 height 20
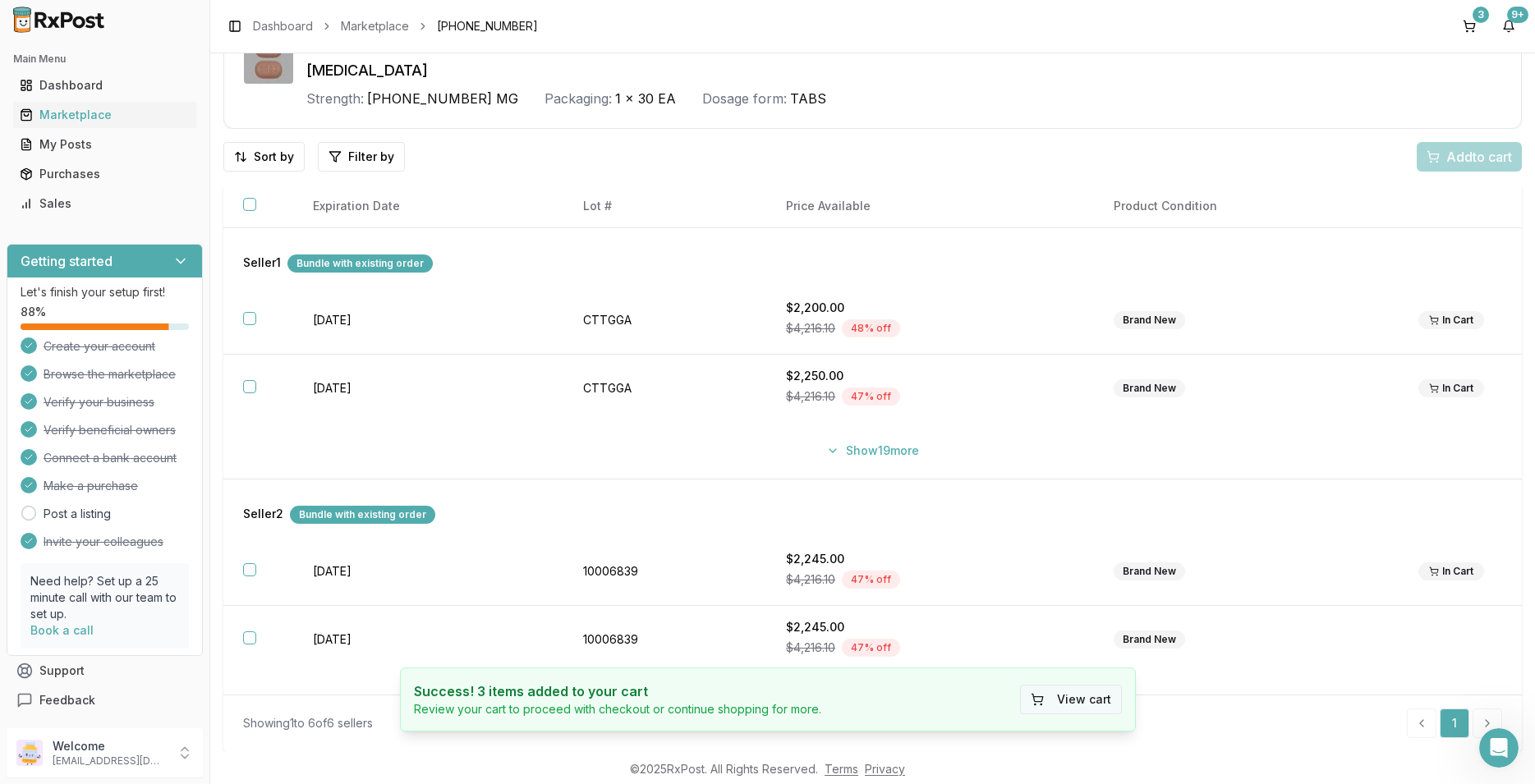
click at [1079, 687] on button "View cart" at bounding box center [1071, 700] width 102 height 30
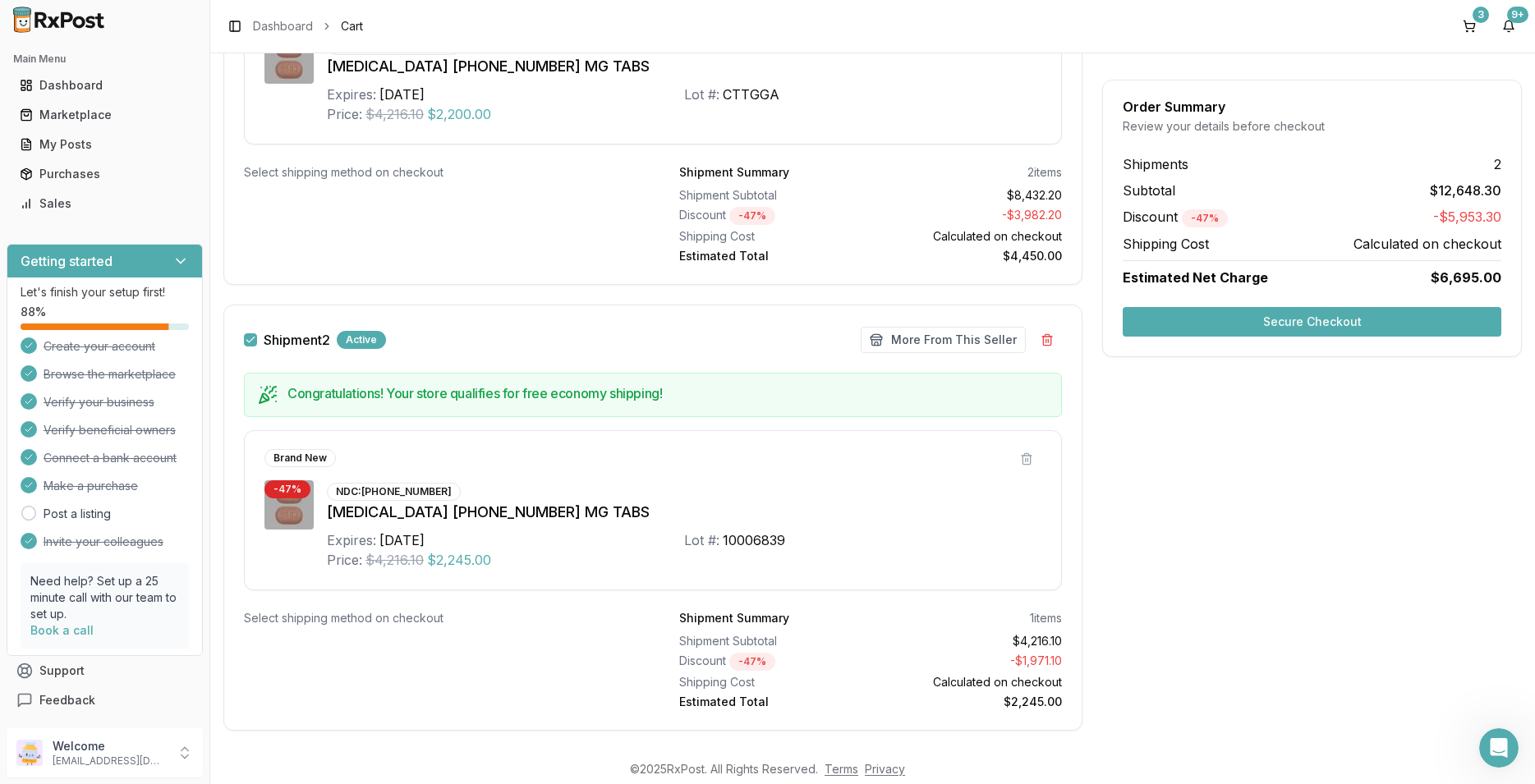
scroll to position [616, 0]
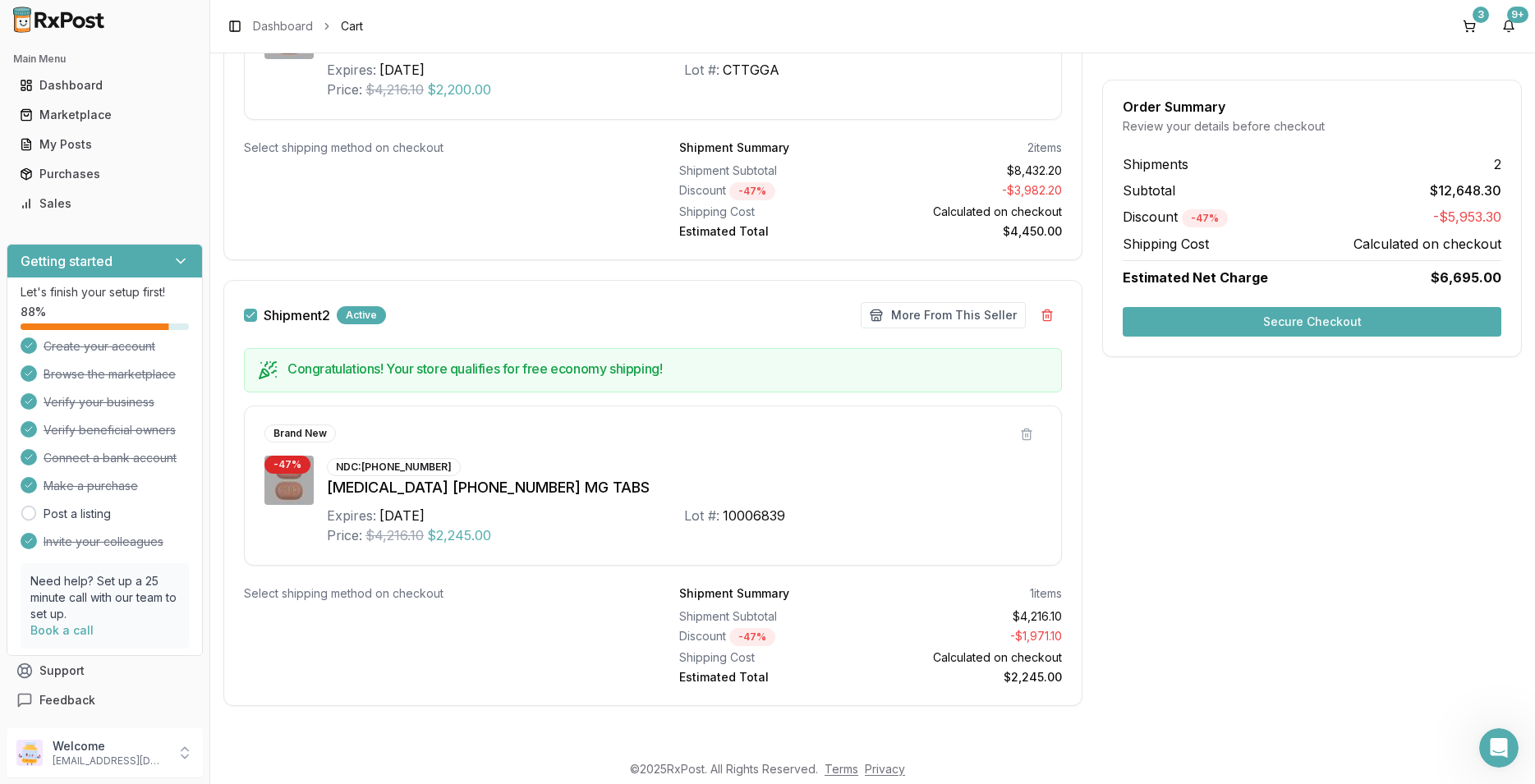
click at [1371, 320] on button "Secure Checkout" at bounding box center [1311, 322] width 379 height 30
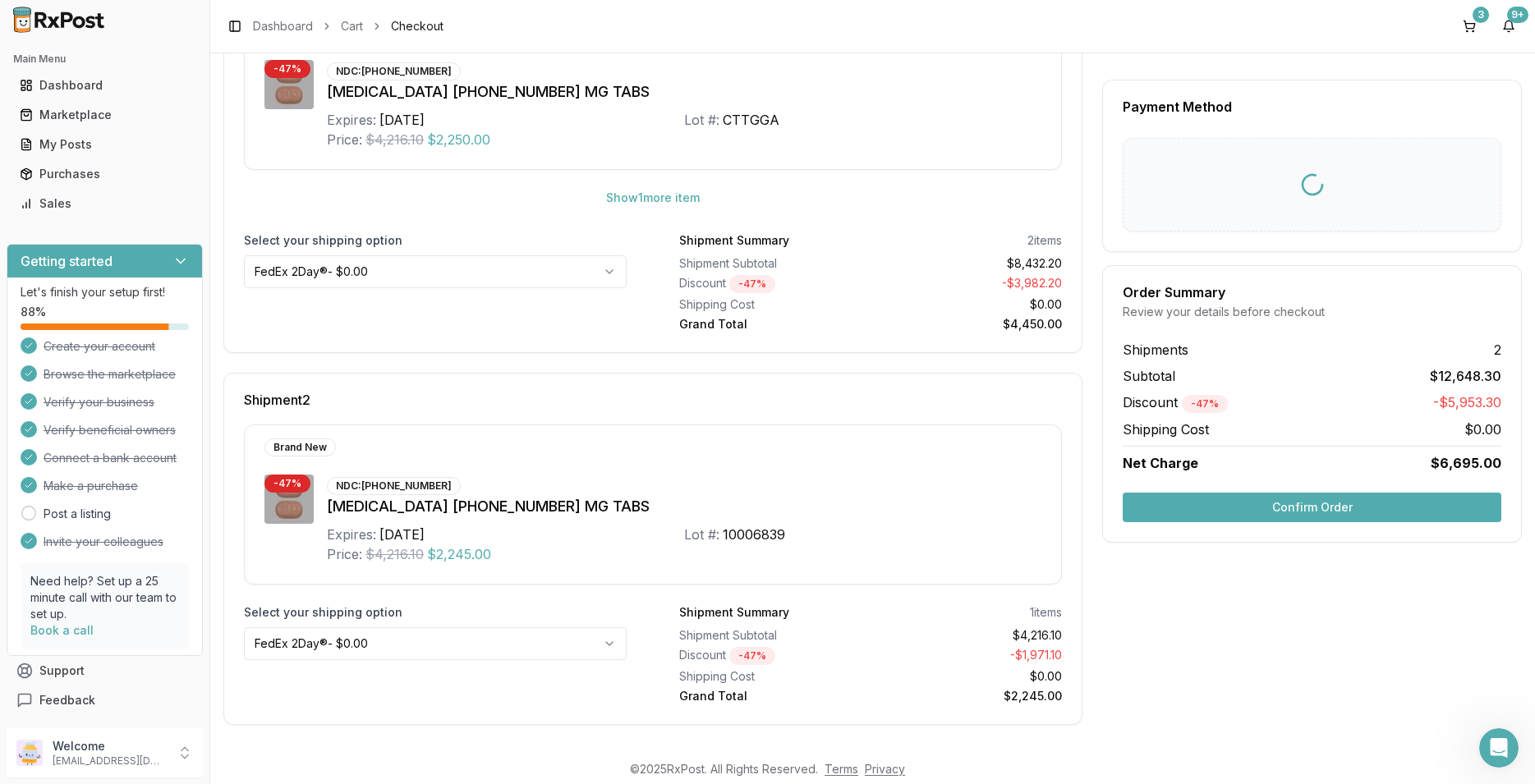
scroll to position [13, 0]
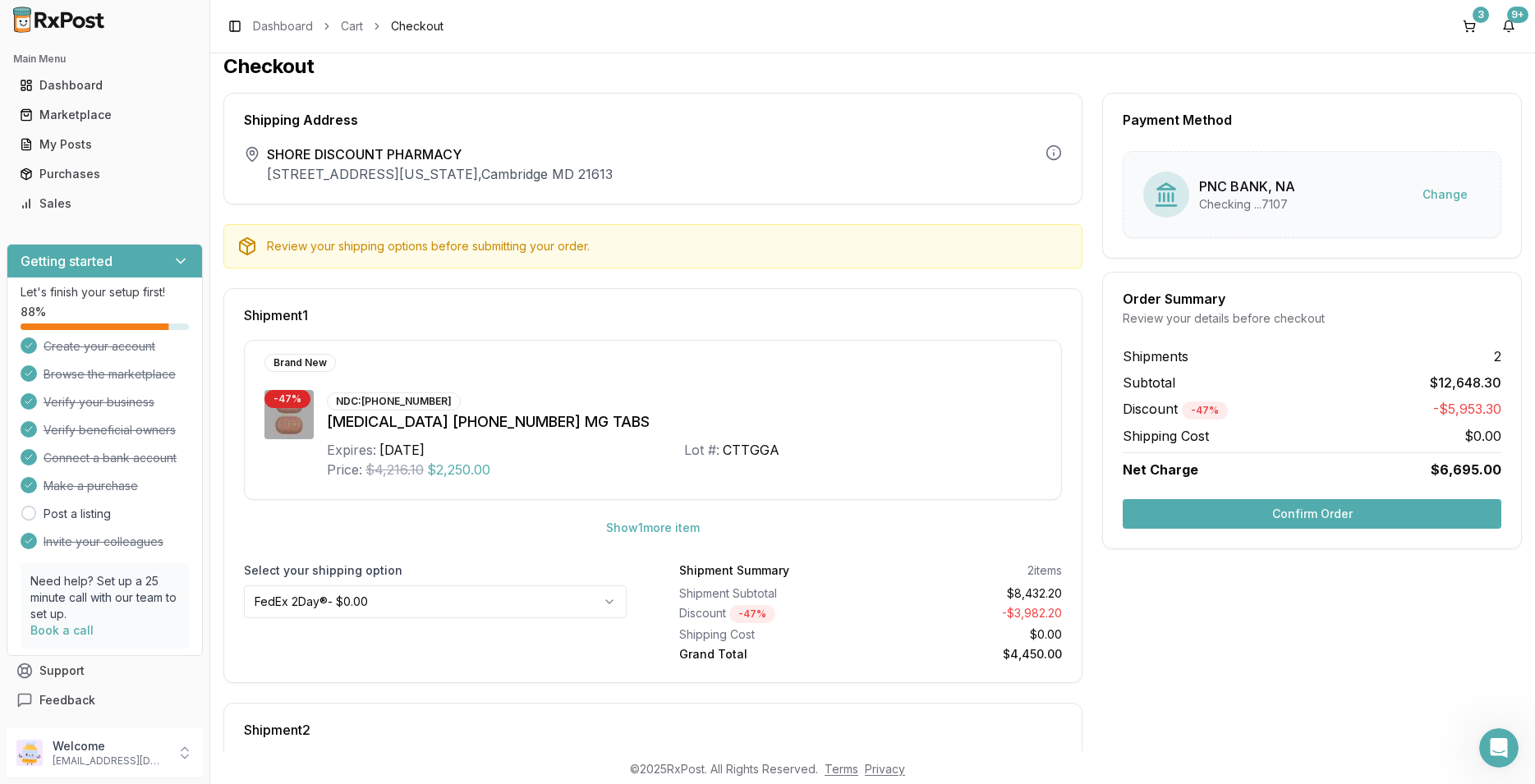
click at [605, 605] on html "Main Menu Dashboard Marketplace My Posts Purchases Sales Getting started Let's …" at bounding box center [767, 392] width 1535 height 784
click at [1289, 509] on button "Confirm Order" at bounding box center [1311, 513] width 379 height 30
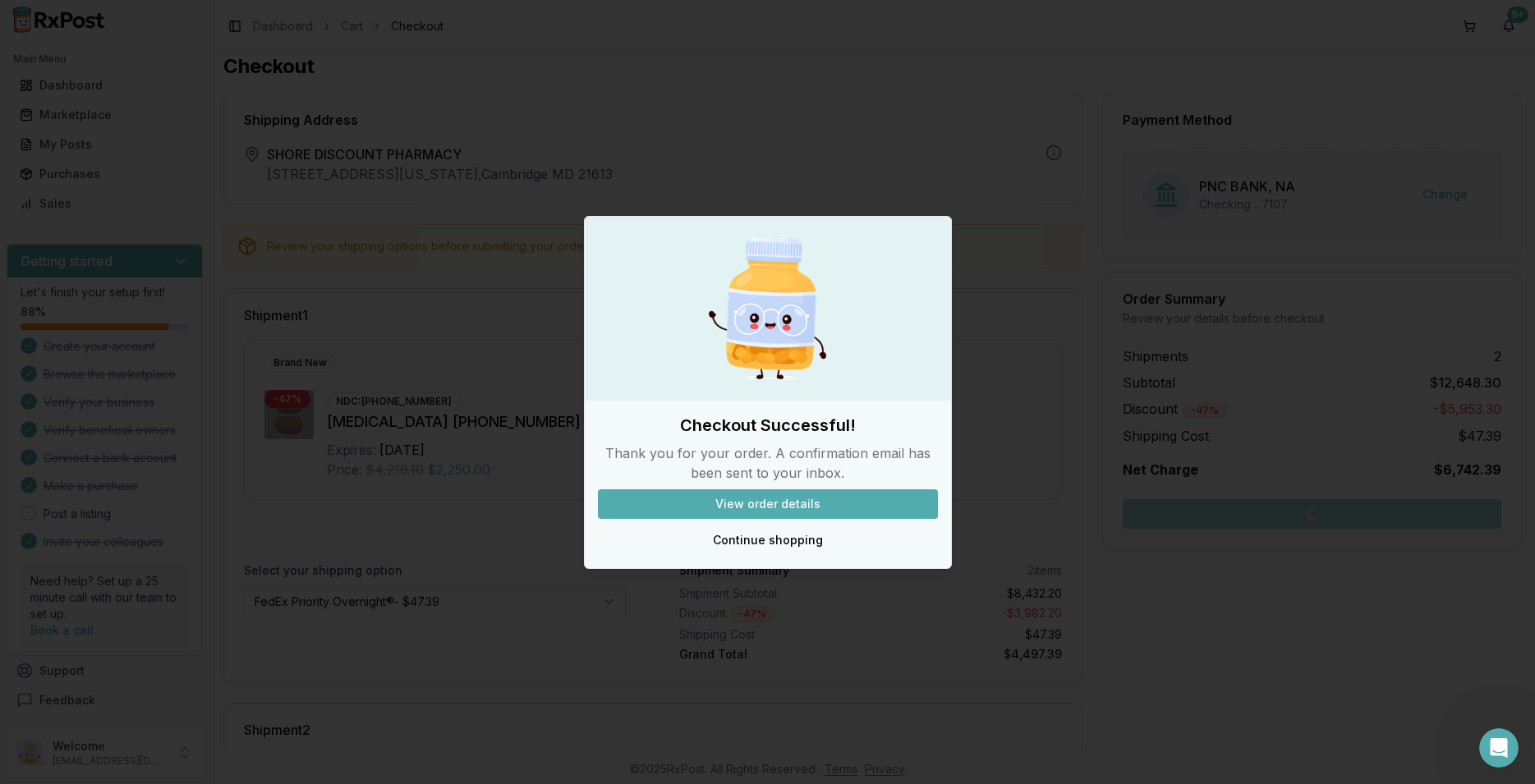
click at [812, 505] on button "View order details" at bounding box center [768, 504] width 340 height 30
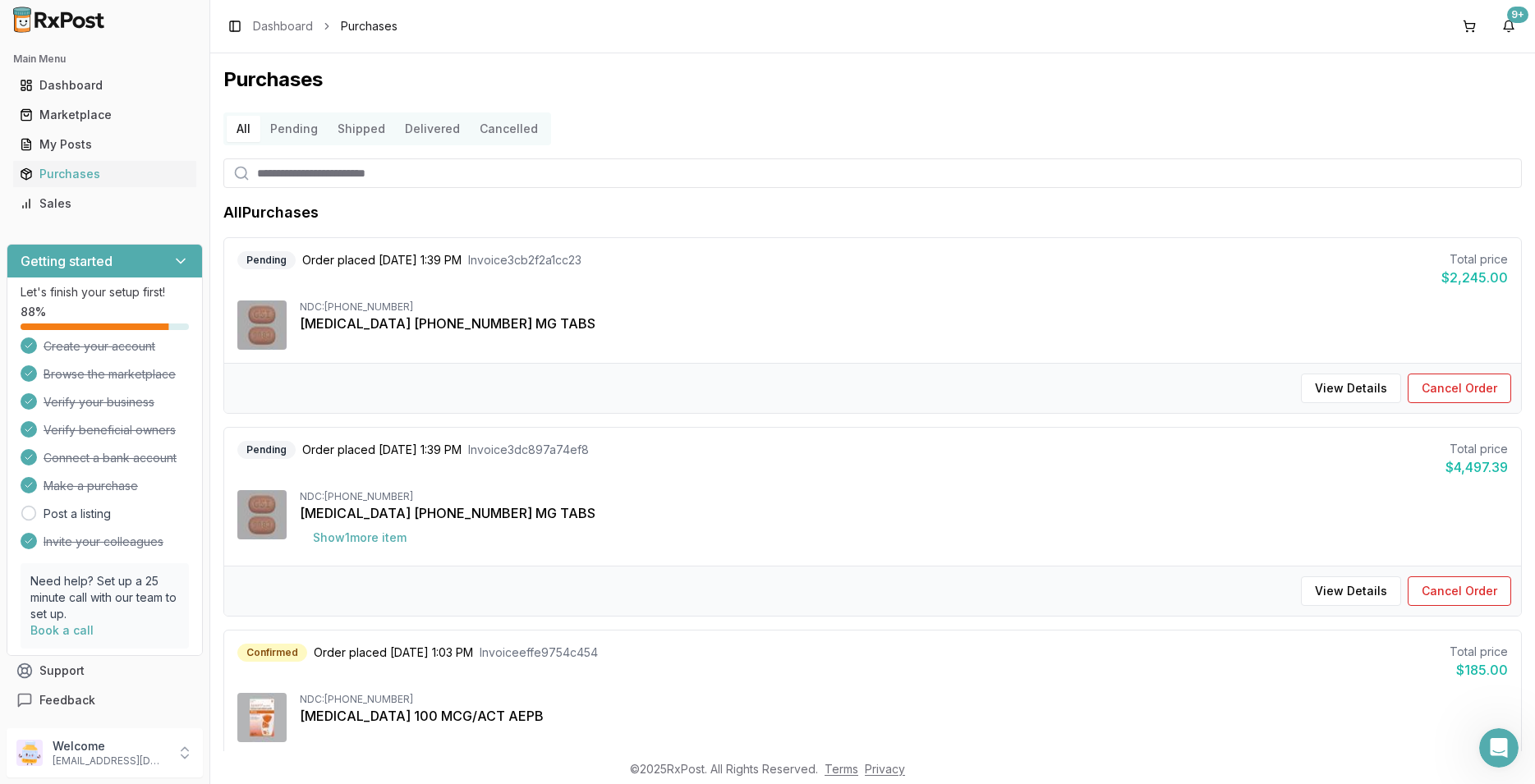
click at [286, 170] on input "search" at bounding box center [872, 173] width 1299 height 30
type input "****"
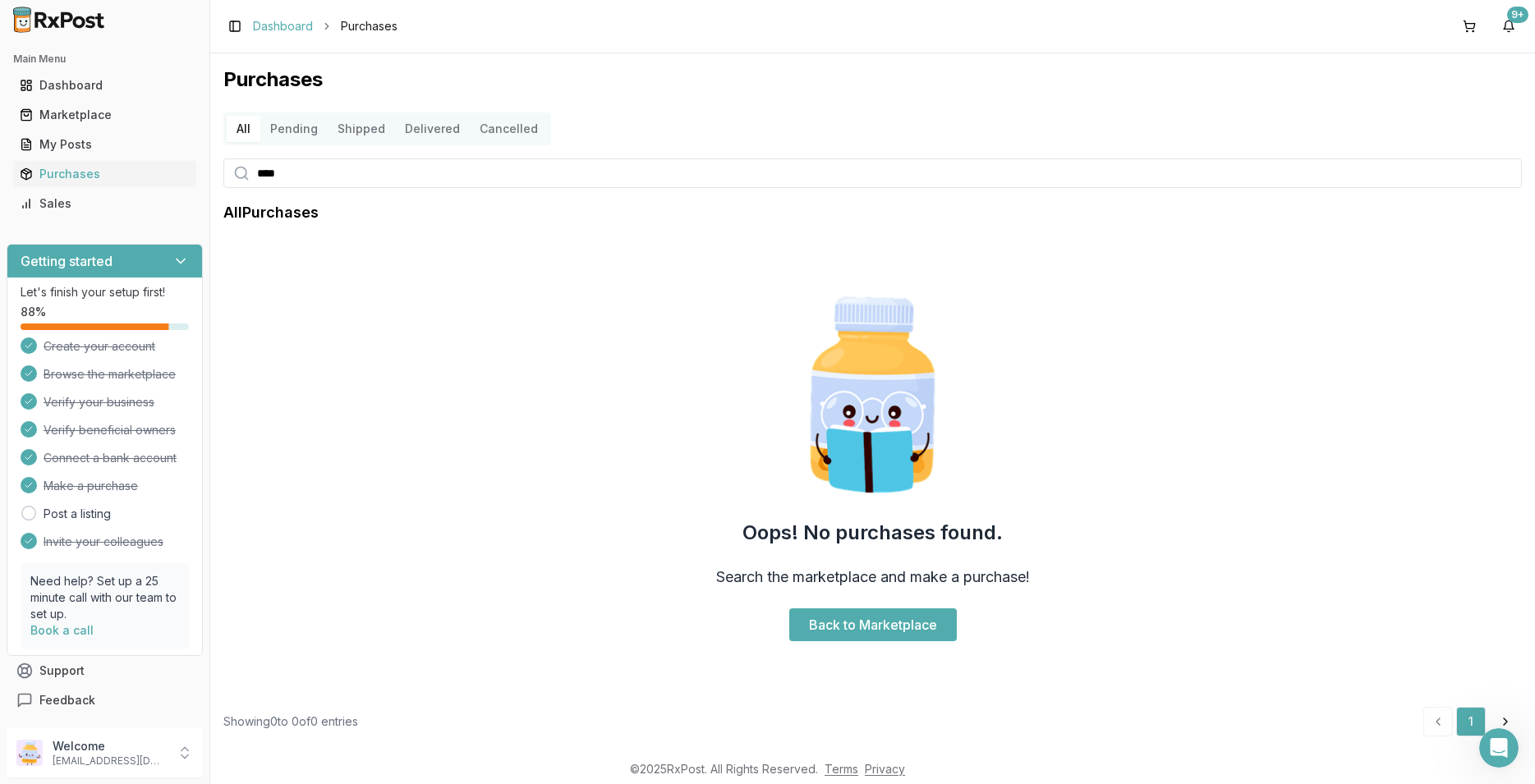
click at [286, 25] on link "Dashboard" at bounding box center [283, 26] width 60 height 16
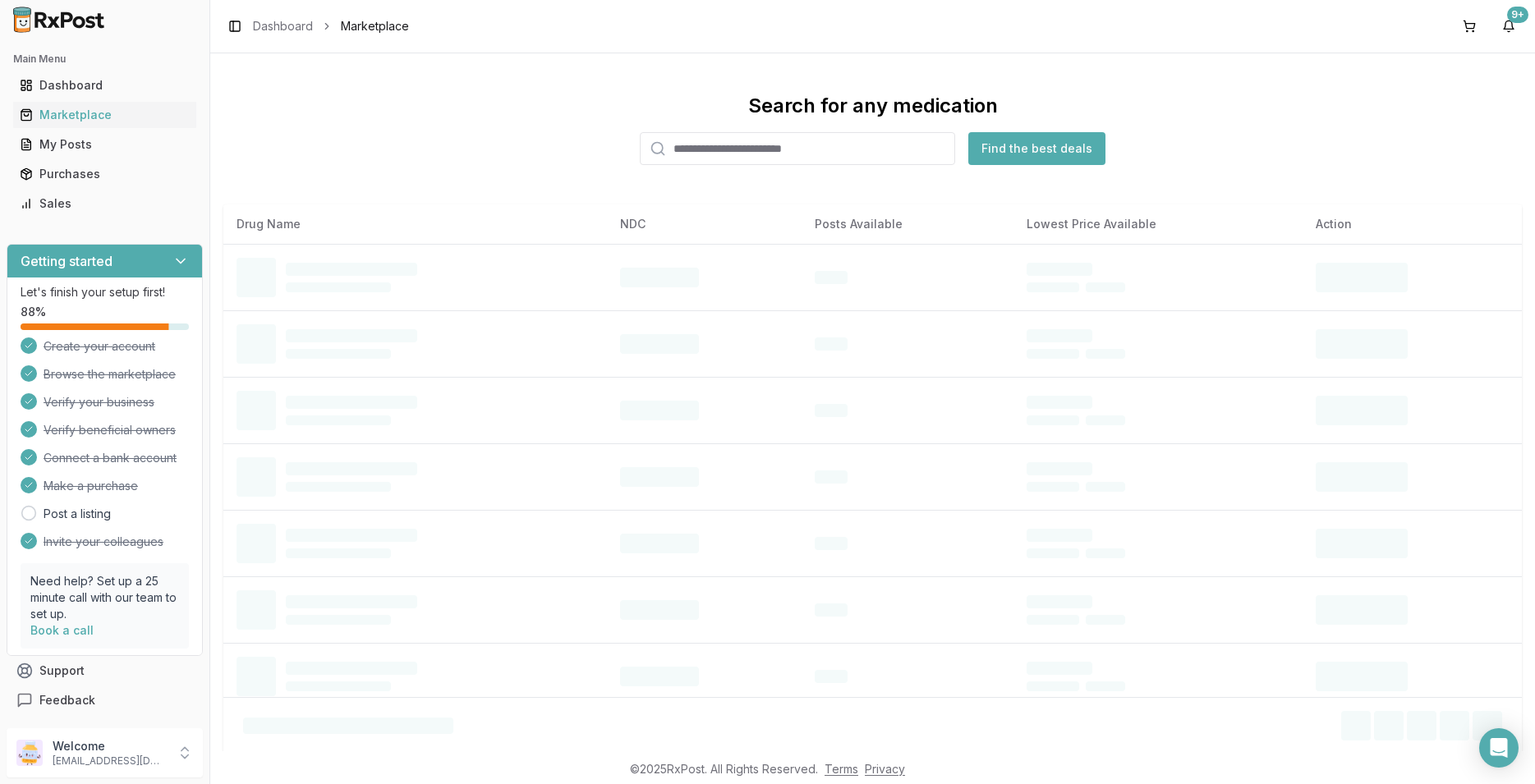
click at [689, 152] on input "search" at bounding box center [797, 148] width 315 height 33
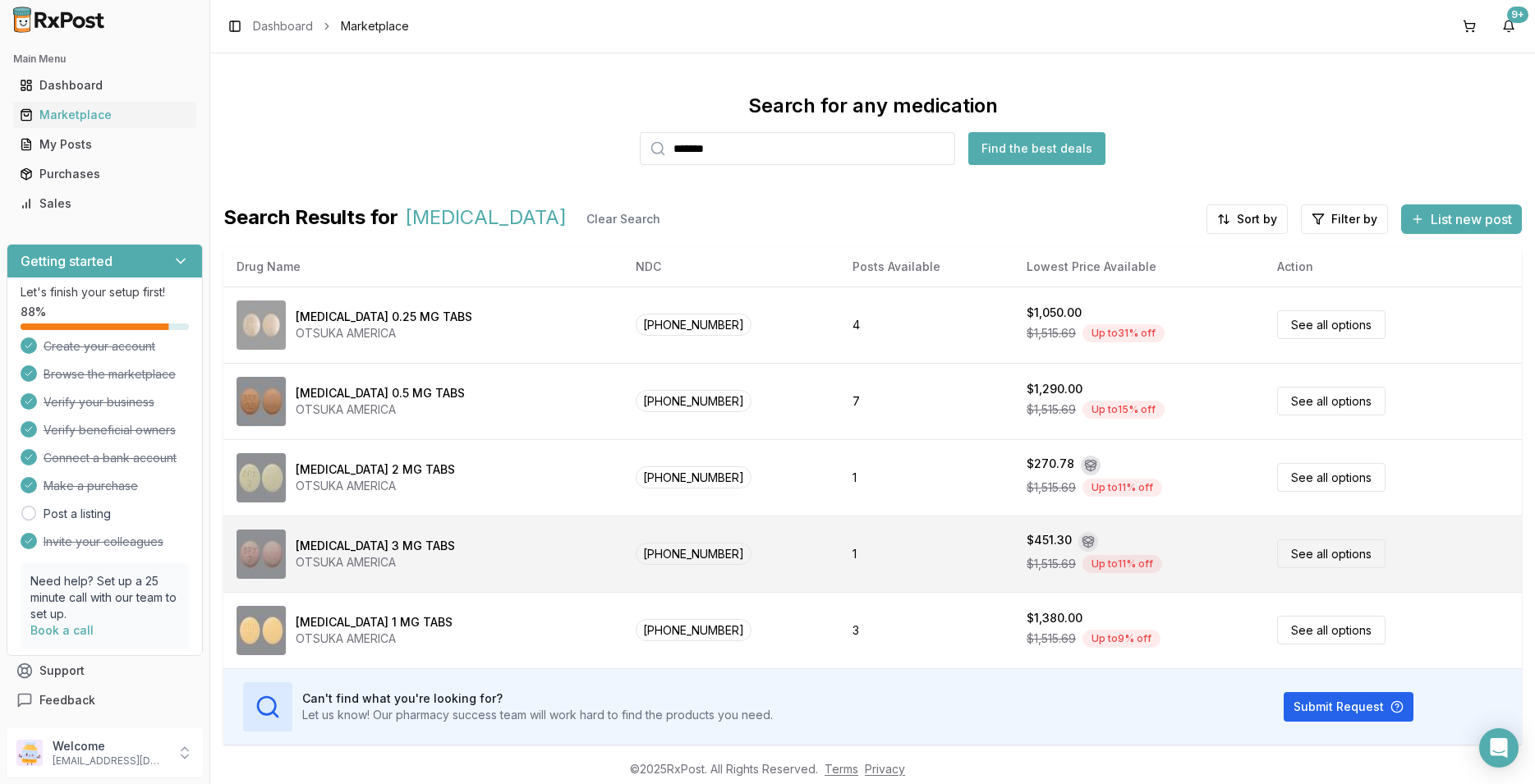
type input "*******"
click at [1288, 541] on link "See all options" at bounding box center [1331, 554] width 108 height 29
